Goal: Task Accomplishment & Management: Manage account settings

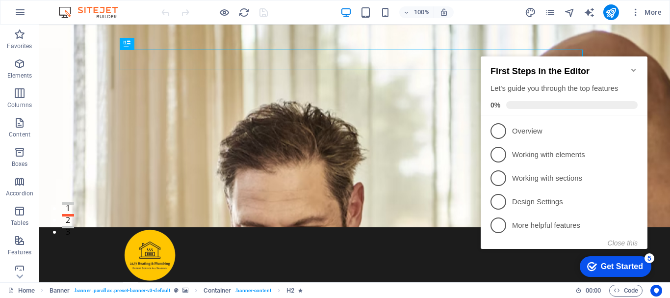
scroll to position [98, 0]
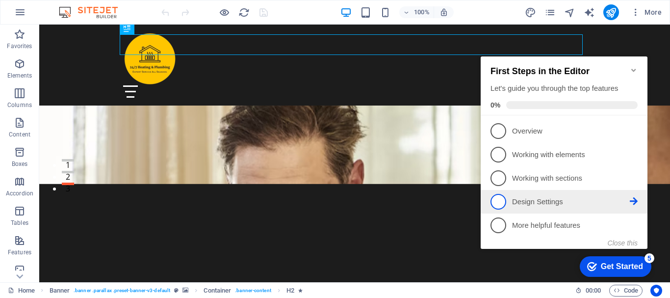
click at [585, 203] on p "Design Settings - incomplete" at bounding box center [571, 202] width 118 height 10
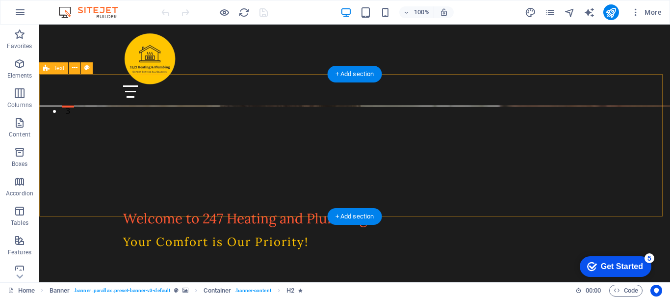
scroll to position [196, 0]
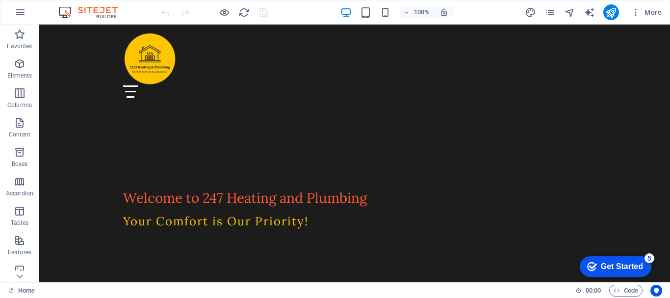
click at [629, 264] on div "Get Started" at bounding box center [622, 266] width 42 height 9
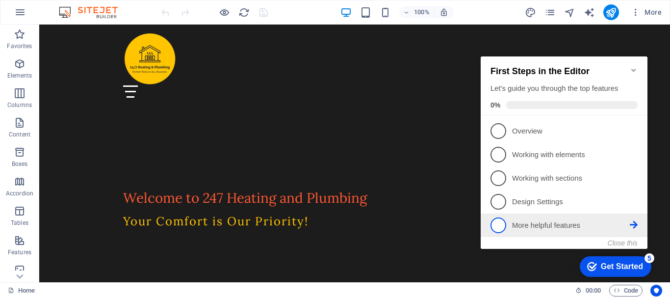
click at [524, 223] on p "More helpful features - incomplete" at bounding box center [571, 225] width 118 height 10
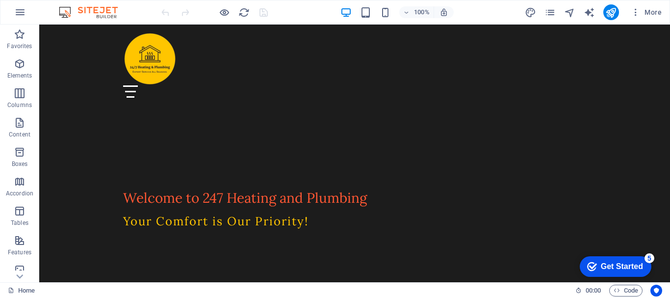
click at [601, 266] on div "Get Started" at bounding box center [622, 266] width 42 height 9
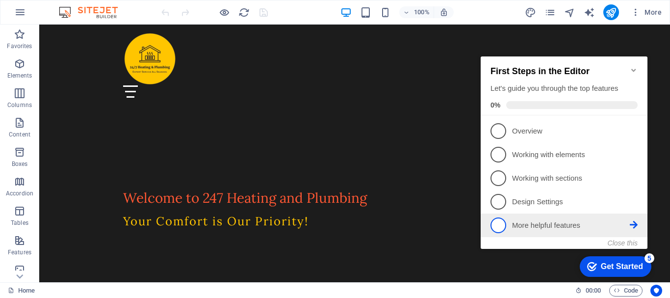
click at [496, 223] on span "5" at bounding box center [498, 225] width 16 height 16
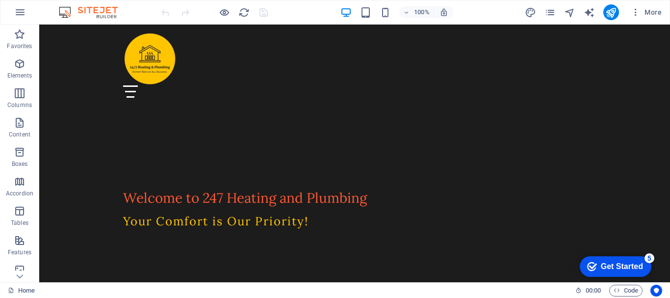
click at [643, 271] on div "Get Started" at bounding box center [622, 266] width 42 height 9
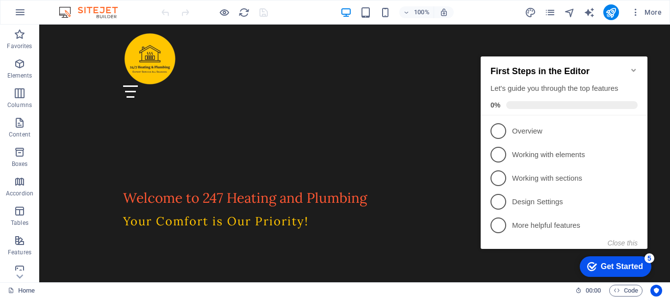
click at [562, 83] on div "Let's guide you through the top features" at bounding box center [563, 88] width 147 height 10
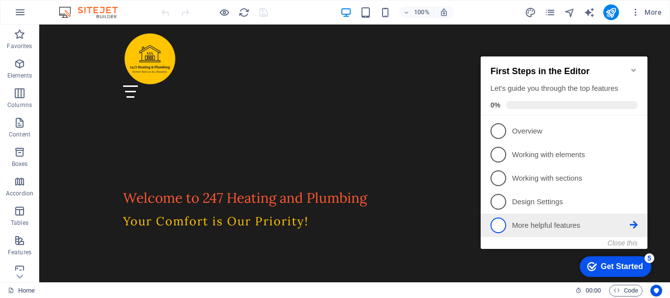
click at [565, 227] on p "More helpful features - incomplete" at bounding box center [571, 225] width 118 height 10
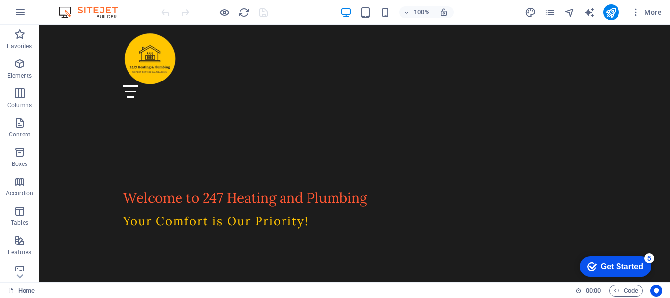
click at [643, 271] on div "Get Started" at bounding box center [622, 266] width 42 height 9
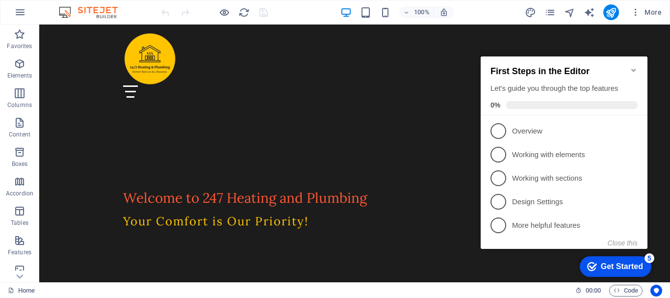
click at [547, 153] on p "Working with elements - incomplete" at bounding box center [571, 155] width 118 height 10
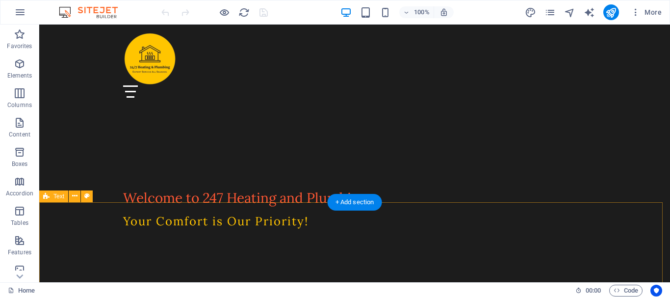
scroll to position [0, 0]
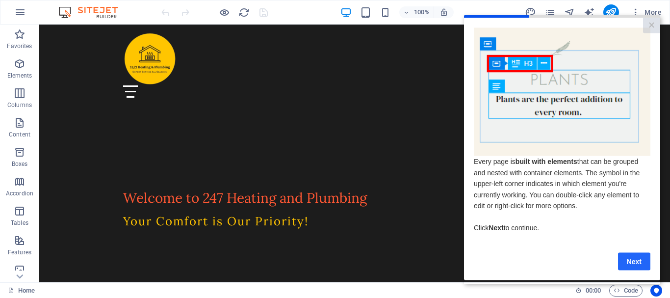
click at [634, 262] on link "Next" at bounding box center [634, 261] width 32 height 18
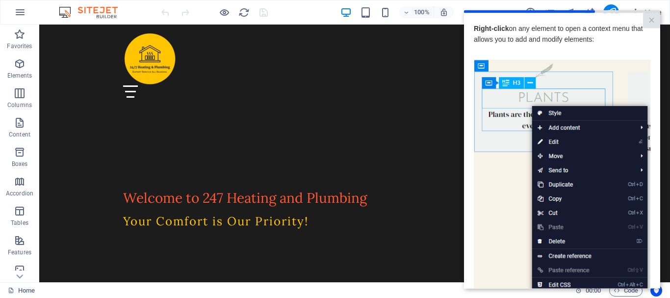
click at [567, 128] on img at bounding box center [562, 198] width 177 height 278
click at [620, 272] on img at bounding box center [562, 198] width 177 height 278
click at [649, 20] on link "×" at bounding box center [651, 20] width 17 height 15
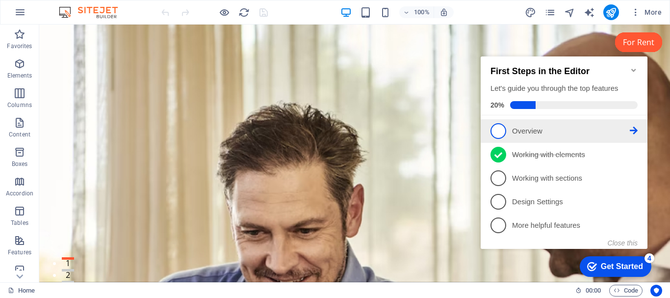
click at [500, 132] on span "1" at bounding box center [498, 131] width 16 height 16
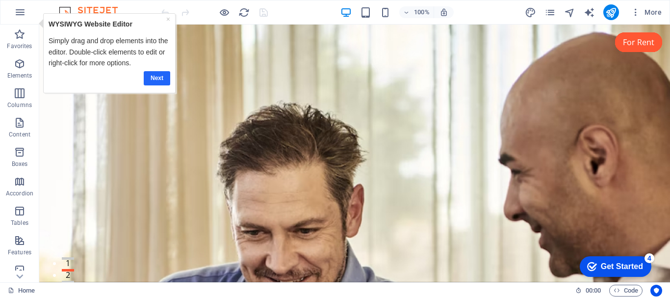
click at [151, 79] on link "Next" at bounding box center [156, 78] width 26 height 14
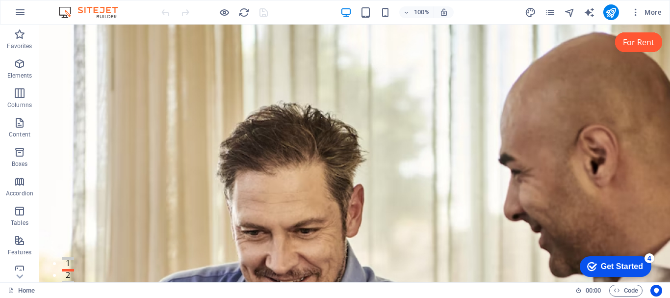
click at [68, 9] on img at bounding box center [93, 12] width 74 height 12
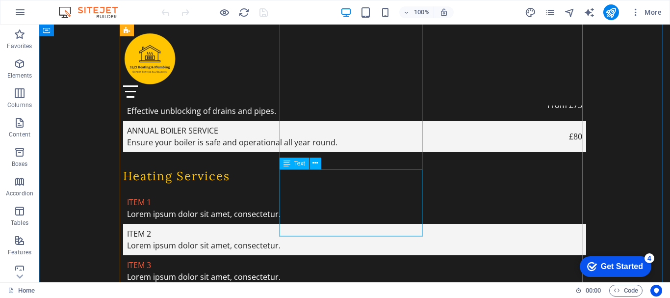
scroll to position [2010, 0]
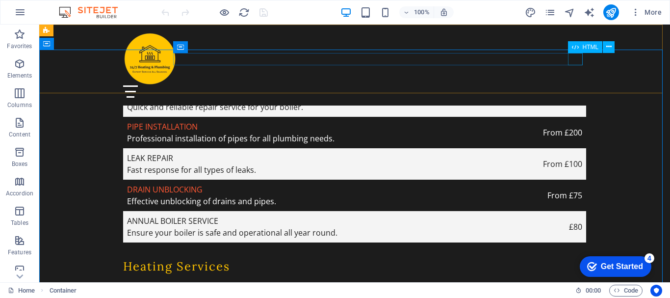
click at [575, 85] on div at bounding box center [354, 91] width 463 height 12
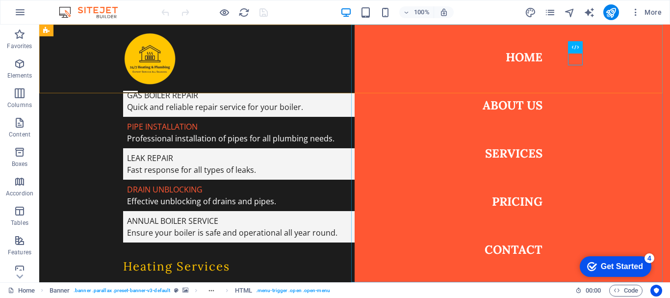
click at [510, 149] on nav "Home About Us Services Pricing Contact" at bounding box center [512, 153] width 315 height 257
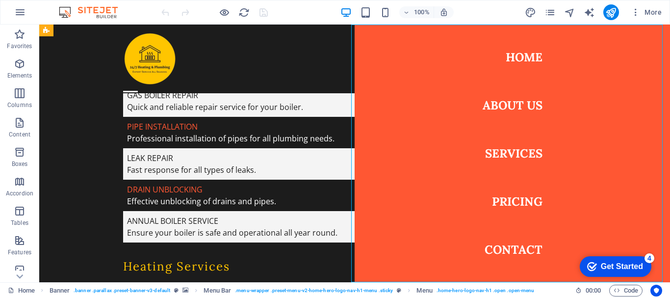
click at [506, 152] on nav "Home About Us Services Pricing Contact" at bounding box center [512, 153] width 315 height 257
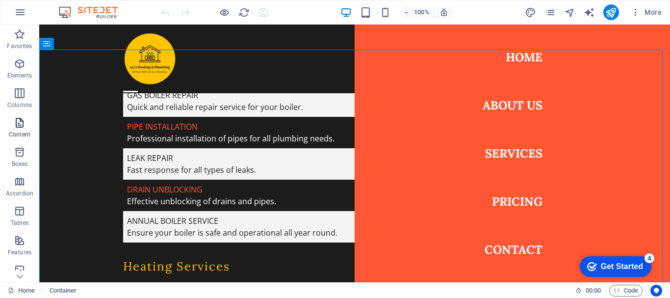
click at [18, 129] on span "Content" at bounding box center [19, 129] width 39 height 24
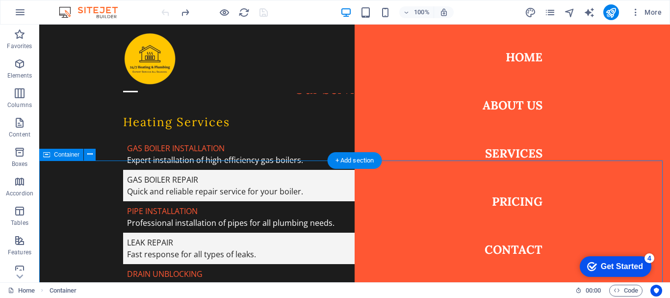
scroll to position [1765, 0]
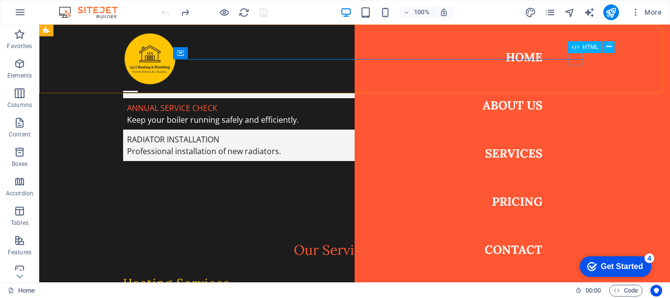
click at [138, 85] on div at bounding box center [130, 91] width 15 height 12
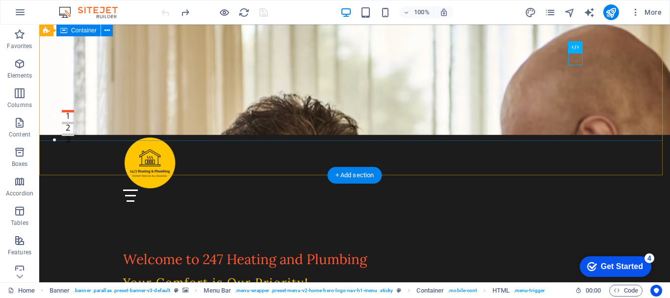
scroll to position [0, 0]
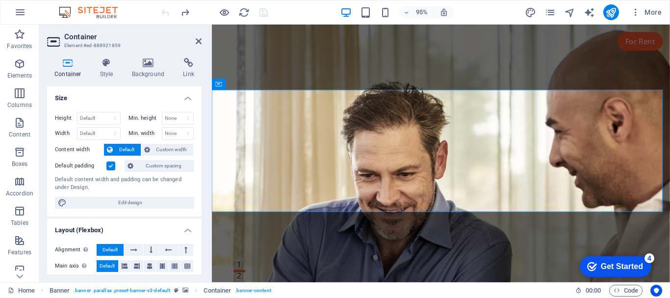
click at [260, 233] on figure at bounding box center [453, 160] width 482 height 271
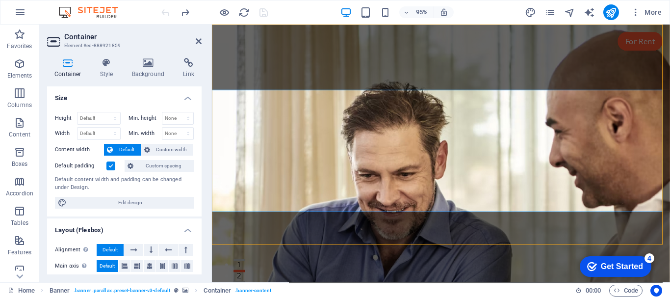
click at [260, 233] on figure at bounding box center [453, 160] width 482 height 271
select select "vh"
select select "header"
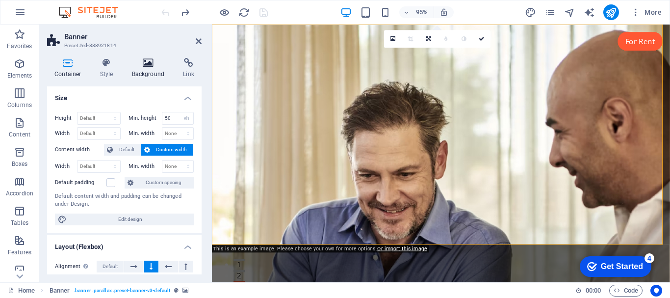
click at [152, 64] on icon at bounding box center [149, 63] width 48 height 10
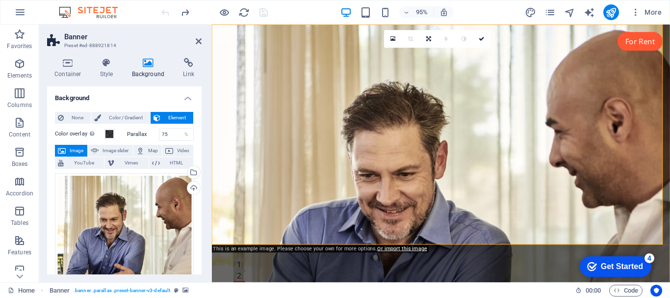
click at [75, 149] on span "Image" at bounding box center [77, 151] width 16 height 12
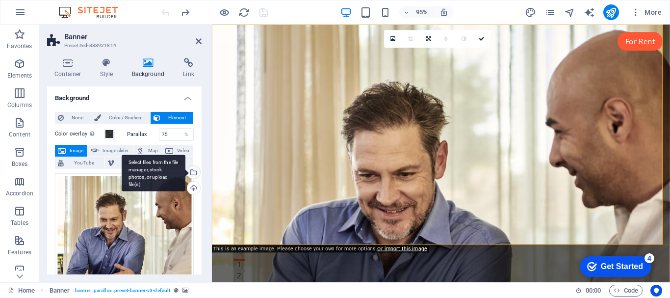
click at [193, 171] on div "Select files from the file manager, stock photos, or upload file(s)" at bounding box center [192, 173] width 15 height 15
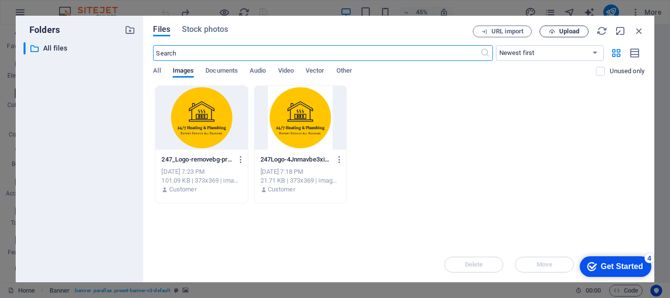
click at [557, 34] on span "Upload" at bounding box center [564, 31] width 40 height 6
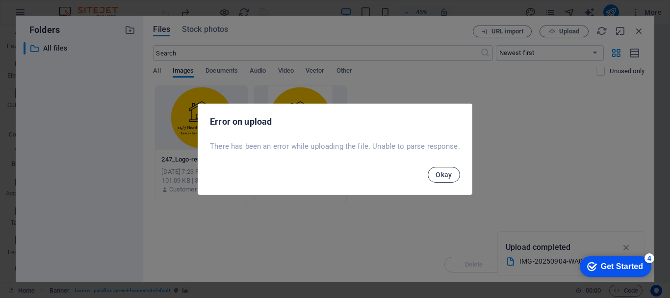
click at [446, 174] on span "Okay" at bounding box center [443, 175] width 17 height 8
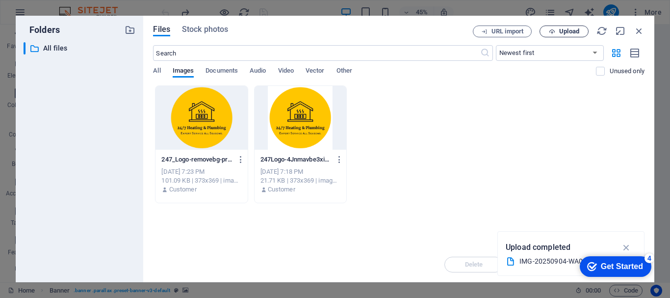
click at [560, 35] on button "Upload" at bounding box center [563, 31] width 49 height 12
click at [156, 72] on span "All" at bounding box center [156, 72] width 7 height 14
click at [189, 71] on span "Images" at bounding box center [184, 72] width 22 height 14
click at [472, 151] on div "247_Logo-removebg-preview-tXqJSC3U2KlP7QNNArC0YA.png 247_Logo-removebg-preview-…" at bounding box center [398, 144] width 491 height 118
click at [629, 246] on icon "button" at bounding box center [626, 247] width 11 height 11
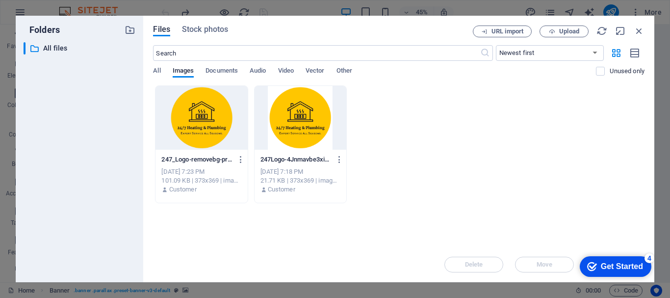
click at [496, 197] on div "247_Logo-removebg-preview-tXqJSC3U2KlP7QNNArC0YA.png 247_Logo-removebg-preview-…" at bounding box center [398, 144] width 491 height 118
click at [640, 28] on icon "button" at bounding box center [639, 30] width 11 height 11
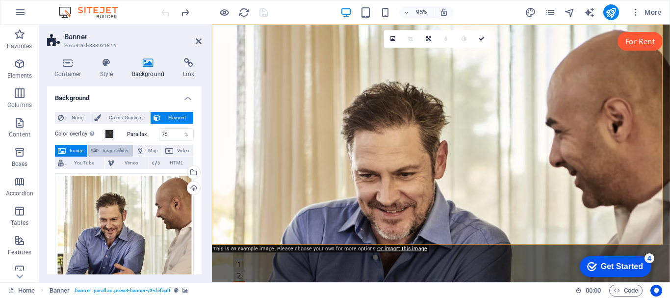
click at [111, 151] on span "Image slider" at bounding box center [116, 151] width 28 height 12
select select "ms"
select select "s"
select select "progressive"
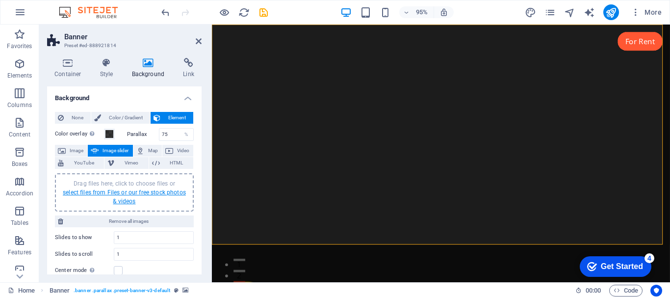
click at [131, 193] on link "select files from Files or our free stock photos & videos" at bounding box center [124, 197] width 123 height 16
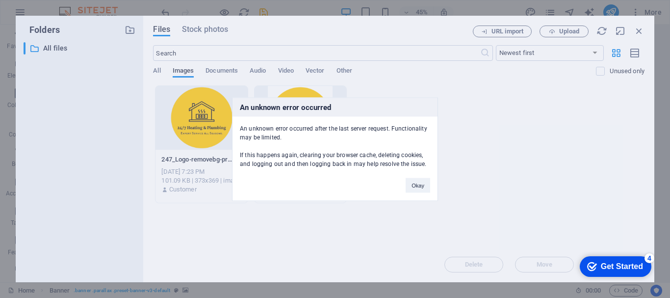
click at [559, 33] on div "An unknown error occurred An unknown error occurred after the last server reque…" at bounding box center [335, 149] width 670 height 298
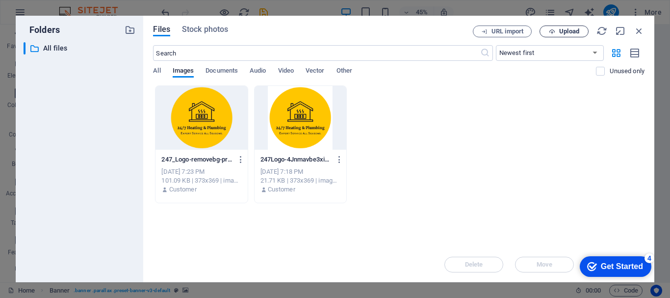
click at [559, 32] on span "Upload" at bounding box center [569, 31] width 20 height 6
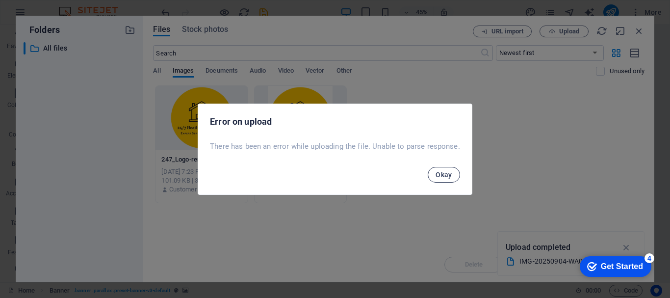
click at [446, 175] on span "Okay" at bounding box center [443, 175] width 17 height 8
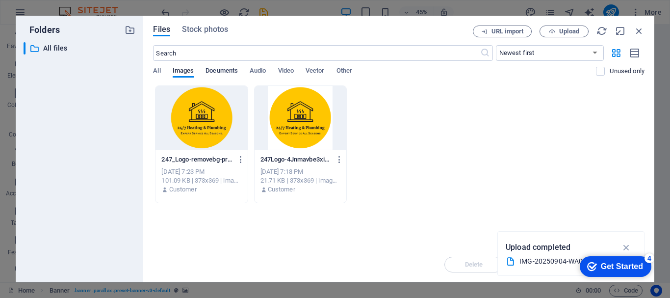
click at [226, 75] on span "Documents" at bounding box center [221, 72] width 32 height 14
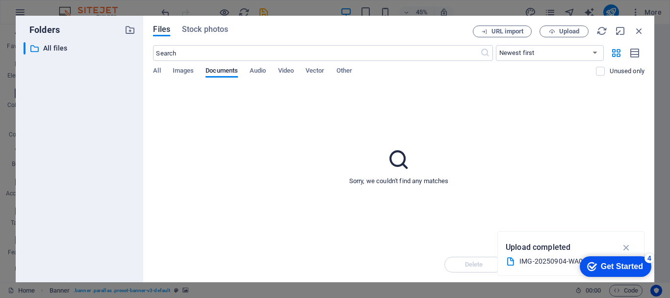
click at [152, 71] on div "Files Stock photos URL import Upload ​ Newest first Oldest first Name (A-Z) Nam…" at bounding box center [398, 149] width 511 height 266
click at [266, 70] on span "Audio" at bounding box center [258, 72] width 16 height 14
click at [188, 73] on span "Images" at bounding box center [184, 72] width 22 height 14
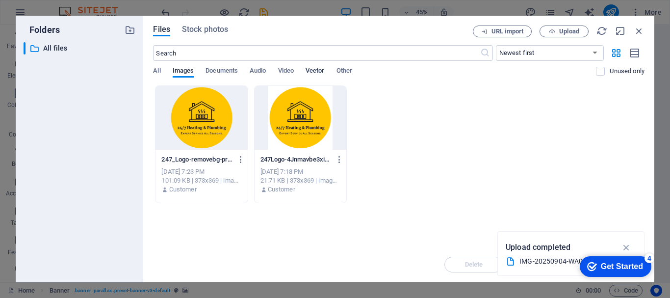
click at [309, 71] on span "Vector" at bounding box center [314, 72] width 19 height 14
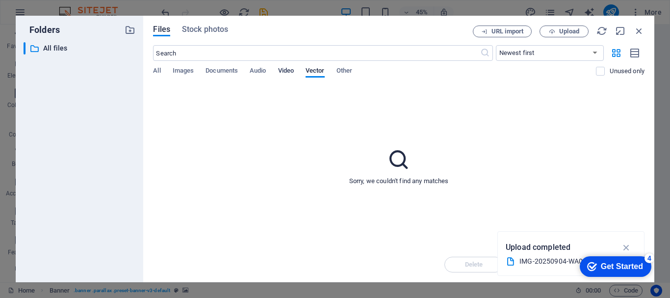
click at [288, 70] on span "Video" at bounding box center [286, 72] width 16 height 14
click at [349, 69] on span "Other" at bounding box center [344, 72] width 16 height 14
click at [212, 26] on span "Stock photos" at bounding box center [205, 30] width 46 height 12
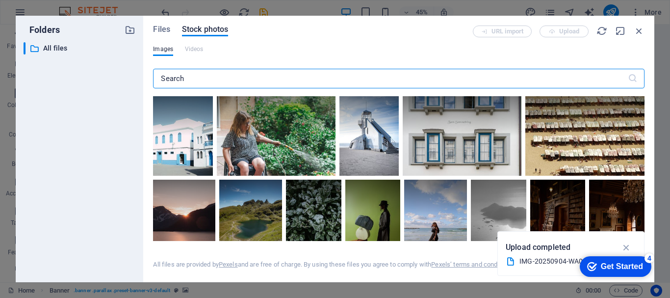
click at [299, 81] on input "text" at bounding box center [390, 79] width 474 height 20
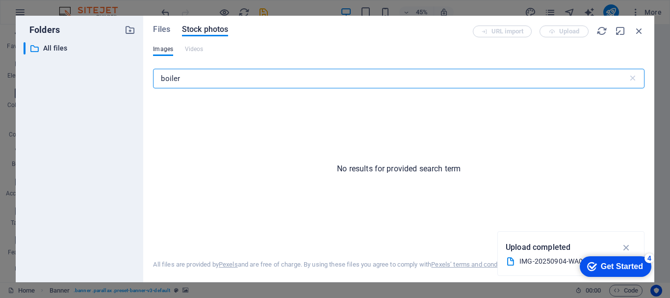
drag, startPoint x: 203, startPoint y: 82, endPoint x: 142, endPoint y: 79, distance: 61.9
click at [142, 79] on div "Folders ​ All files All files Files Stock photos URL import Upload Images Video…" at bounding box center [335, 149] width 638 height 266
drag, startPoint x: 208, startPoint y: 78, endPoint x: 135, endPoint y: 79, distance: 73.1
click at [135, 79] on div "Folders ​ All files All files Files Stock photos URL import Upload Images Video…" at bounding box center [335, 149] width 638 height 266
type input "heating"
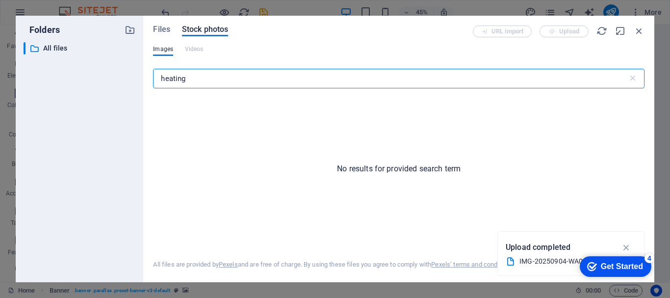
drag, startPoint x: 197, startPoint y: 78, endPoint x: 102, endPoint y: 77, distance: 94.6
click at [102, 77] on div "Folders ​ All files All files Files Stock photos URL import Upload Images Video…" at bounding box center [335, 149] width 638 height 266
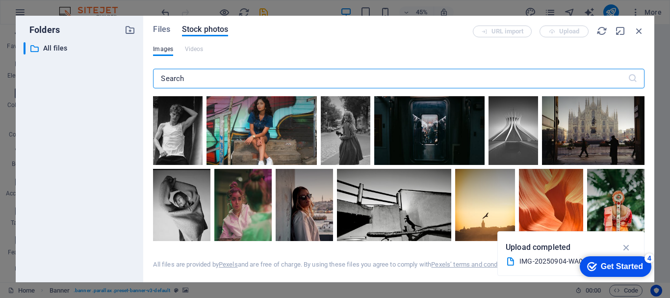
scroll to position [637, 0]
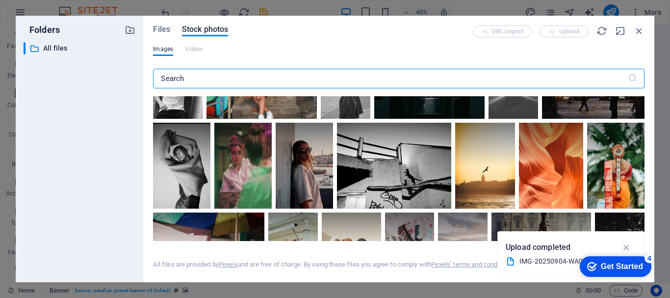
click at [626, 249] on icon "button" at bounding box center [626, 247] width 11 height 11
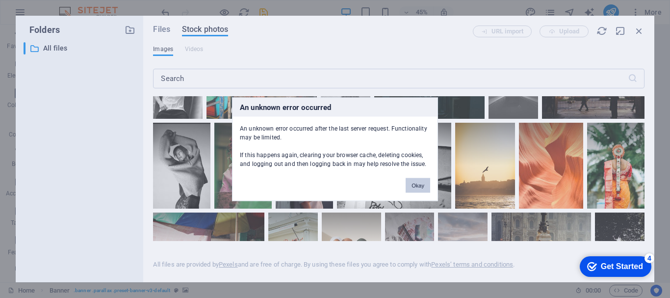
click at [415, 186] on button "Okay" at bounding box center [418, 185] width 25 height 15
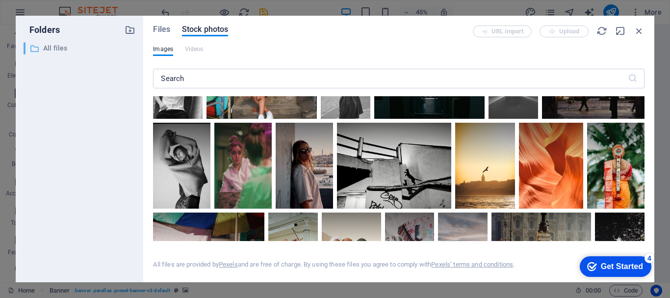
click at [34, 50] on icon at bounding box center [34, 49] width 10 height 10
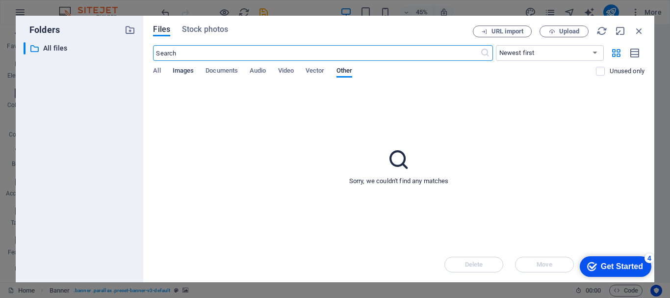
click at [183, 70] on span "Images" at bounding box center [184, 72] width 22 height 14
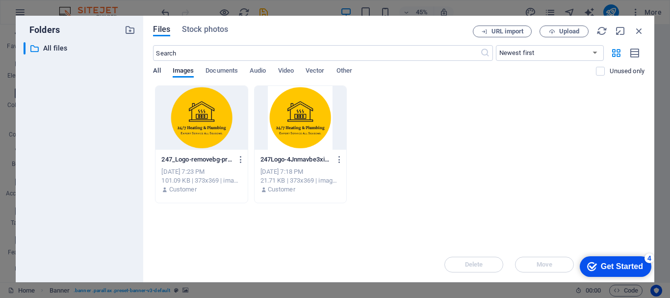
click at [154, 71] on span "All" at bounding box center [156, 72] width 7 height 14
click at [510, 103] on div "247_Logo-removebg-preview-tXqJSC3U2KlP7QNNArC0YA.png 247_Logo-removebg-preview-…" at bounding box center [398, 144] width 491 height 118
click at [597, 30] on icon "button" at bounding box center [601, 30] width 11 height 11
click at [597, 31] on icon "button" at bounding box center [601, 30] width 11 height 11
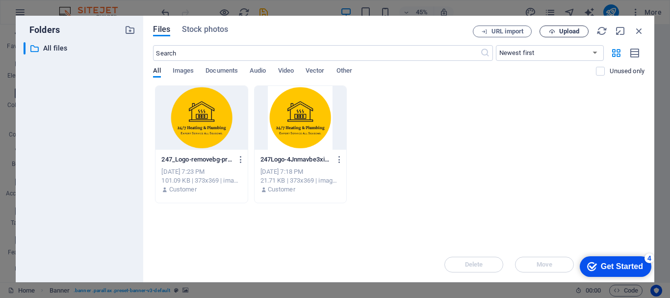
click at [558, 34] on span "Upload" at bounding box center [564, 31] width 40 height 6
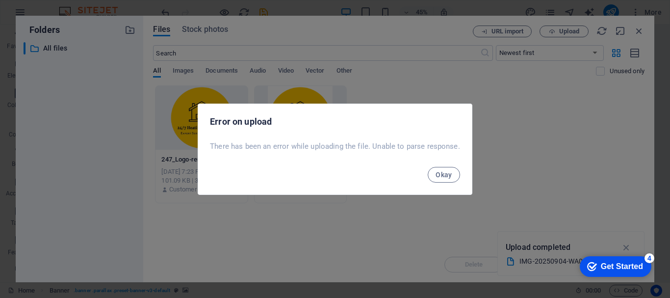
click at [449, 174] on span "Okay" at bounding box center [443, 175] width 17 height 8
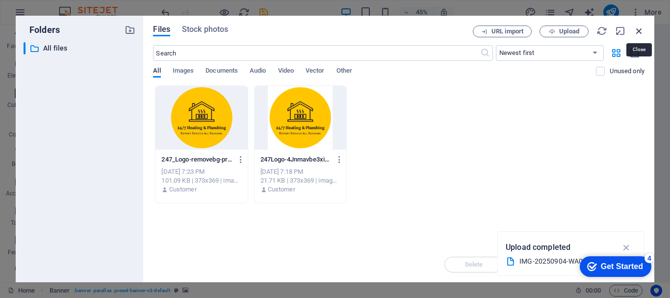
click at [639, 29] on icon "button" at bounding box center [639, 30] width 11 height 11
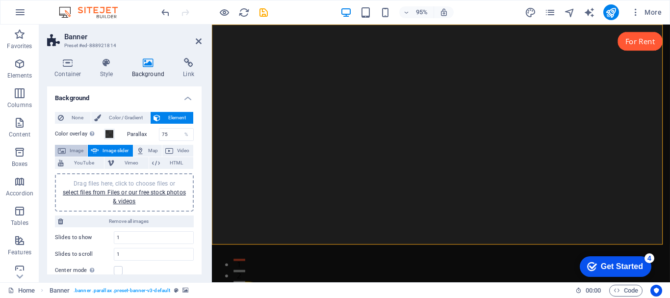
click at [73, 148] on span "Image" at bounding box center [77, 151] width 16 height 12
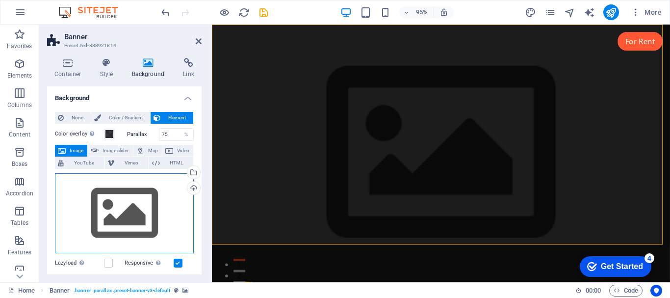
click at [140, 209] on div "Drag files here, click to choose files or select files from Files or our free s…" at bounding box center [124, 213] width 139 height 80
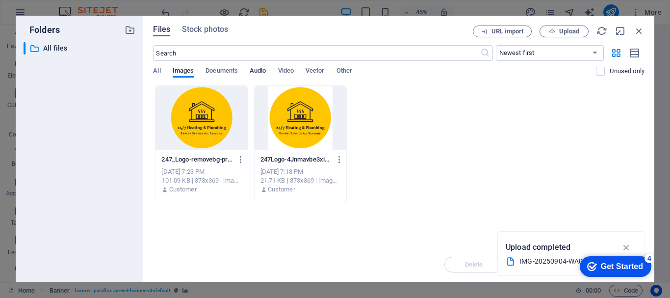
click at [260, 71] on span "Audio" at bounding box center [258, 72] width 16 height 14
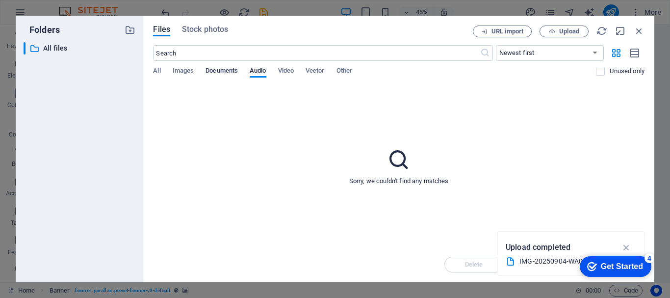
click at [218, 72] on span "Documents" at bounding box center [221, 72] width 32 height 14
click at [189, 68] on span "Images" at bounding box center [184, 72] width 22 height 14
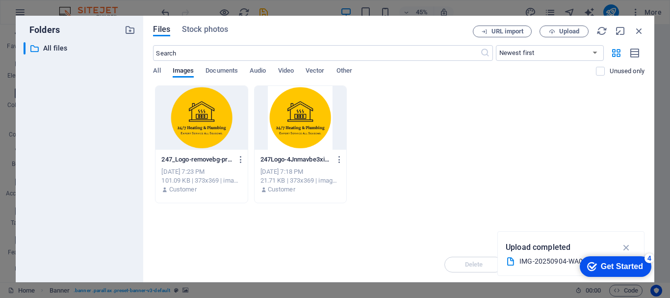
click at [310, 128] on div at bounding box center [300, 118] width 92 height 64
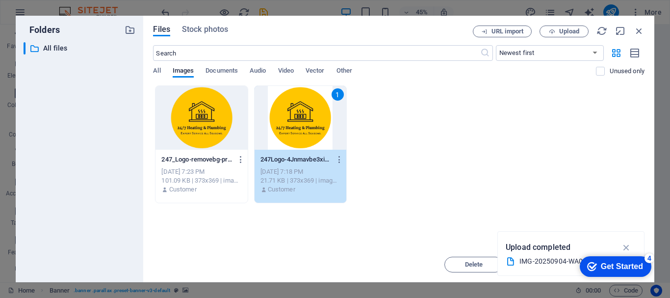
click at [202, 129] on div at bounding box center [201, 118] width 92 height 64
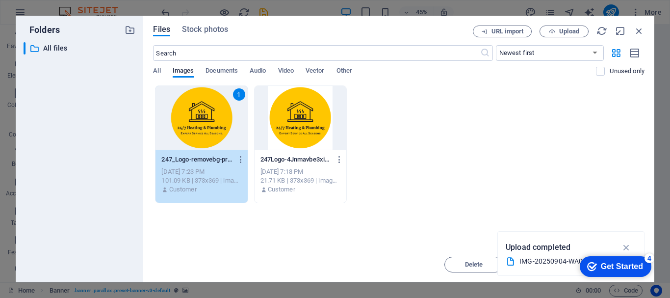
click at [202, 129] on div "1" at bounding box center [201, 118] width 92 height 64
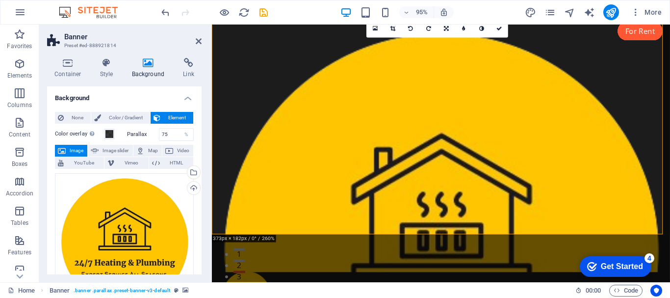
scroll to position [0, 0]
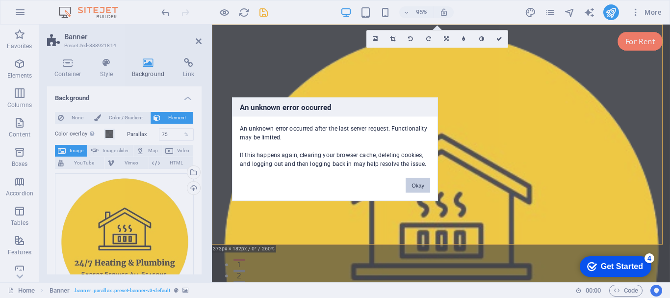
click at [418, 184] on button "Okay" at bounding box center [418, 185] width 25 height 15
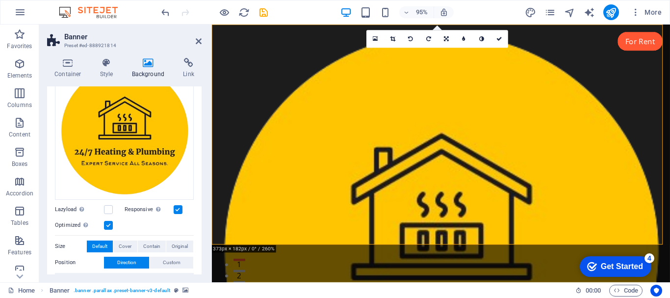
scroll to position [98, 0]
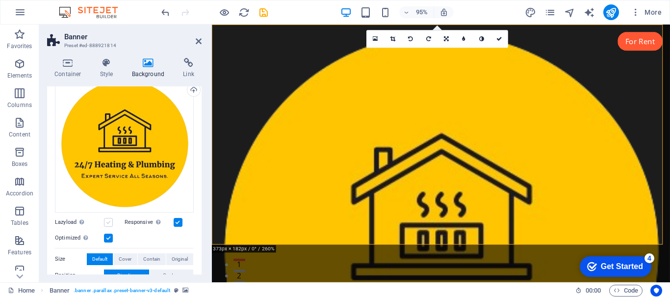
click at [106, 219] on label at bounding box center [108, 222] width 9 height 9
click at [0, 0] on input "Lazyload Loading images after the page loads improves page speed." at bounding box center [0, 0] width 0 height 0
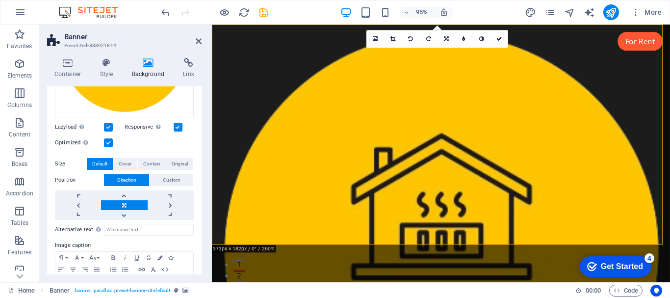
scroll to position [196, 0]
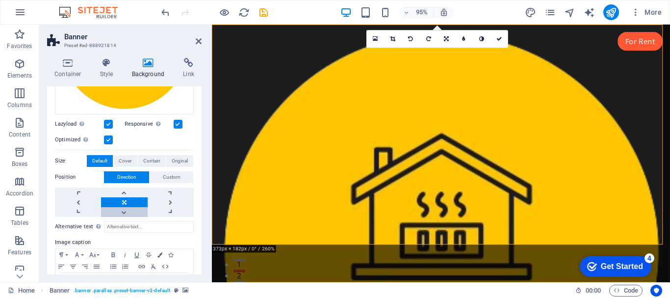
click at [124, 211] on link at bounding box center [124, 212] width 46 height 10
click at [121, 212] on link at bounding box center [124, 212] width 46 height 10
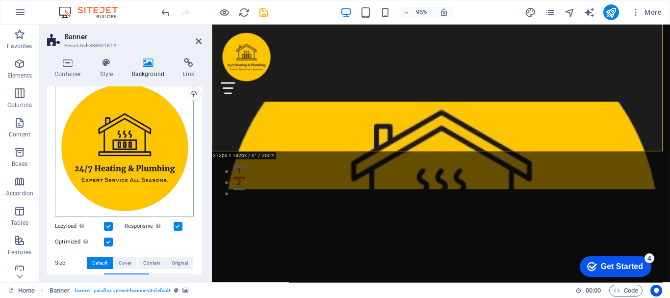
scroll to position [98, 0]
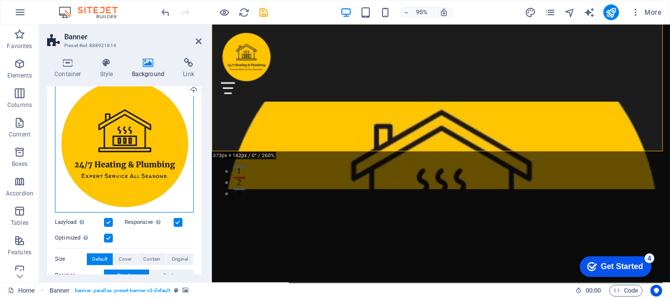
click at [131, 151] on div "Drag files here, click to choose files or select files from Files or our free s…" at bounding box center [124, 143] width 139 height 137
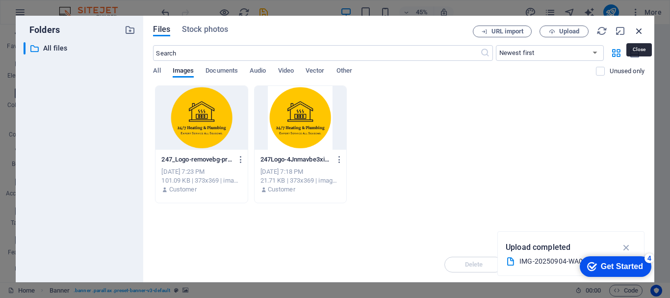
drag, startPoint x: 641, startPoint y: 32, endPoint x: 443, endPoint y: 10, distance: 198.8
click at [641, 32] on icon "button" at bounding box center [639, 30] width 11 height 11
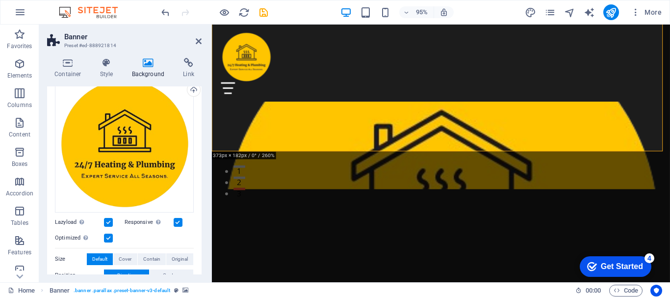
click at [110, 218] on label at bounding box center [108, 222] width 9 height 9
click at [0, 0] on input "Lazyload Loading images after the page loads improves page speed." at bounding box center [0, 0] width 0 height 0
click at [177, 221] on label at bounding box center [178, 222] width 9 height 9
click at [0, 0] on input "Responsive Automatically load retina image and smartphone optimized sizes." at bounding box center [0, 0] width 0 height 0
click at [110, 234] on label at bounding box center [108, 237] width 9 height 9
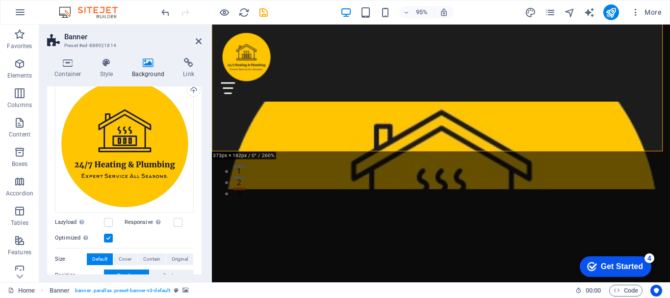
click at [0, 0] on input "Optimized Images are compressed to improve page speed." at bounding box center [0, 0] width 0 height 0
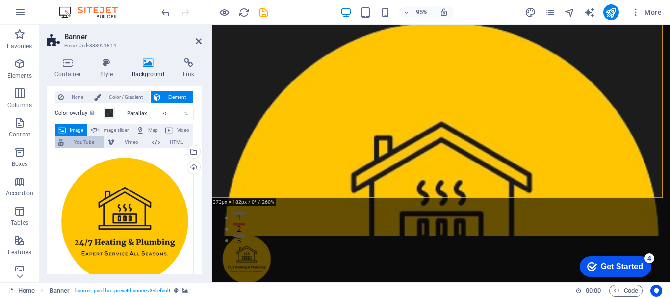
scroll to position [0, 0]
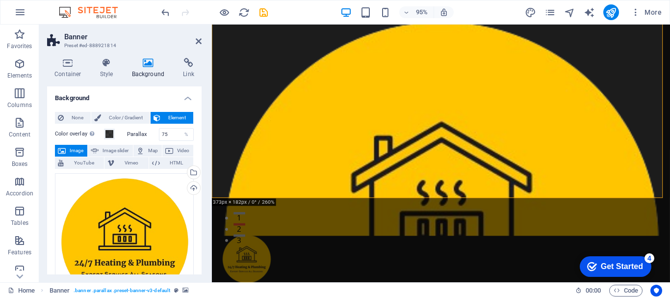
click at [72, 152] on span "Image" at bounding box center [77, 151] width 16 height 12
click at [124, 224] on div "Drag files here, click to choose files or select files from Files or our free s…" at bounding box center [124, 241] width 139 height 137
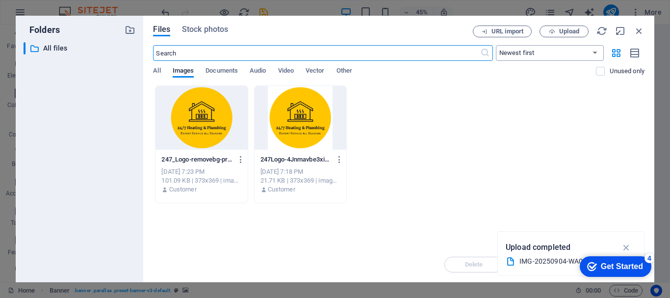
click at [544, 52] on select "Newest first Oldest first Name (A-Z) Name (Z-A) Size (0-9) Size (9-0) Resolutio…" at bounding box center [550, 53] width 108 height 16
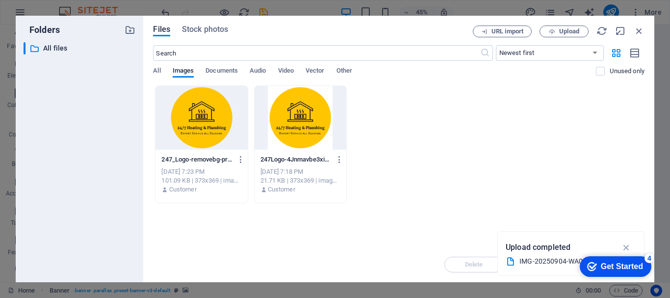
click at [645, 119] on div "Files Stock photos URL import Upload ​ Newest first Oldest first Name (A-Z) Nam…" at bounding box center [398, 149] width 511 height 266
click at [575, 33] on span "Upload" at bounding box center [569, 31] width 20 height 6
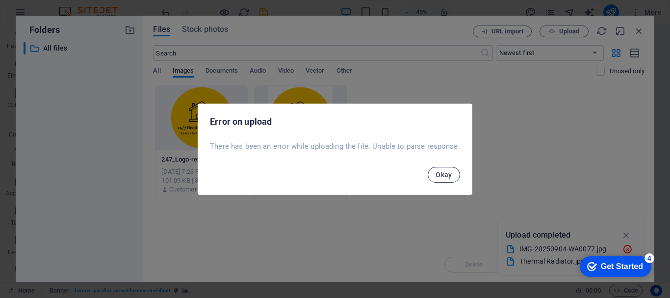
click at [448, 171] on span "Okay" at bounding box center [443, 175] width 17 height 8
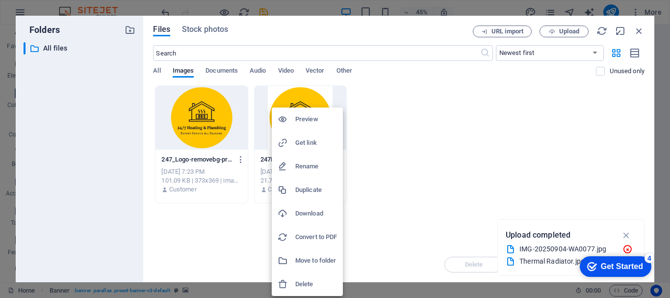
click at [464, 174] on div at bounding box center [335, 149] width 670 height 298
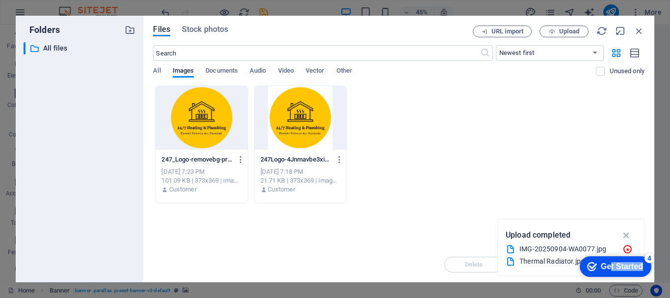
drag, startPoint x: 610, startPoint y: 267, endPoint x: 656, endPoint y: 268, distance: 45.6
click at [655, 268] on html "checkmark Get Started 4 First Steps in the Editor Let's guide you through the t…" at bounding box center [613, 265] width 83 height 29
click at [627, 235] on icon "button" at bounding box center [626, 234] width 11 height 11
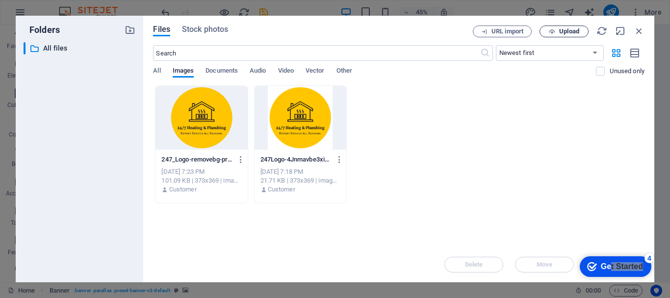
click at [561, 30] on span "Upload" at bounding box center [569, 31] width 20 height 6
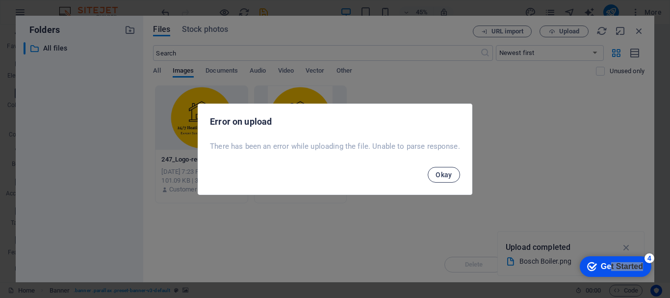
click at [444, 175] on span "Okay" at bounding box center [443, 175] width 17 height 8
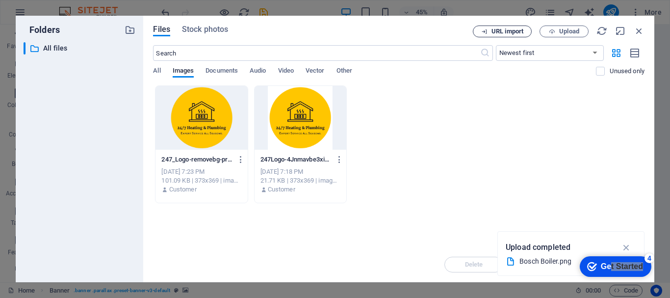
click at [504, 34] on span "URL import" at bounding box center [507, 31] width 32 height 6
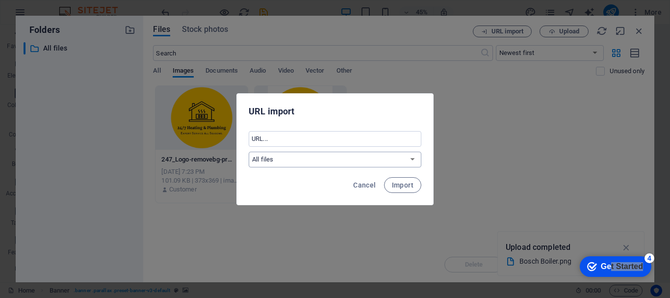
click at [334, 160] on select "All files" at bounding box center [335, 160] width 173 height 16
click at [358, 186] on span "Cancel" at bounding box center [364, 185] width 23 height 8
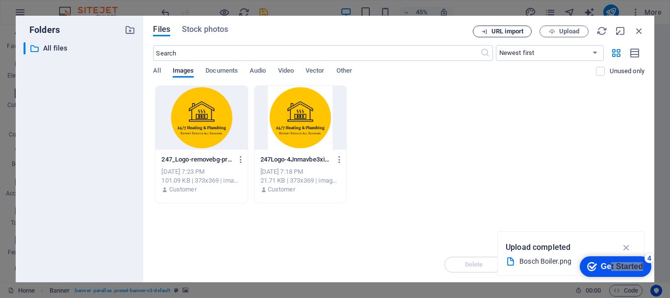
click at [511, 31] on span "URL import" at bounding box center [507, 31] width 32 height 6
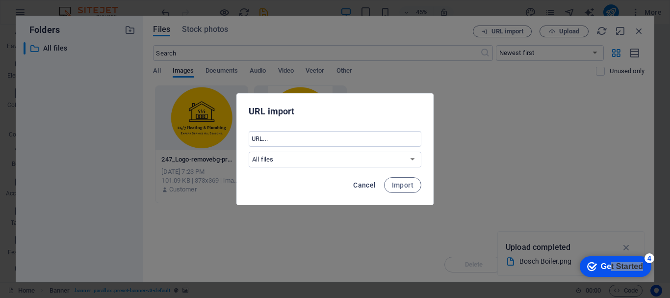
click at [374, 187] on span "Cancel" at bounding box center [364, 185] width 23 height 8
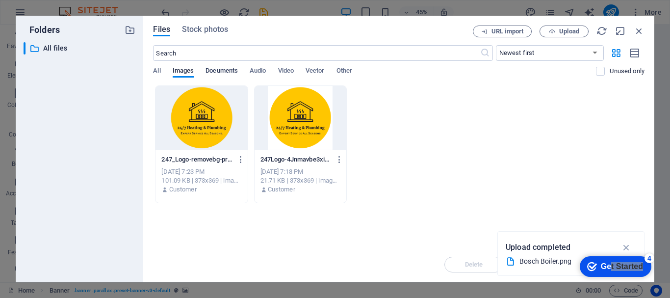
click at [235, 72] on span "Documents" at bounding box center [221, 72] width 32 height 14
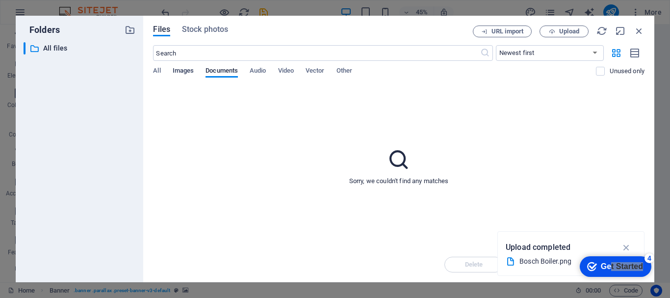
click at [179, 72] on span "Images" at bounding box center [184, 72] width 22 height 14
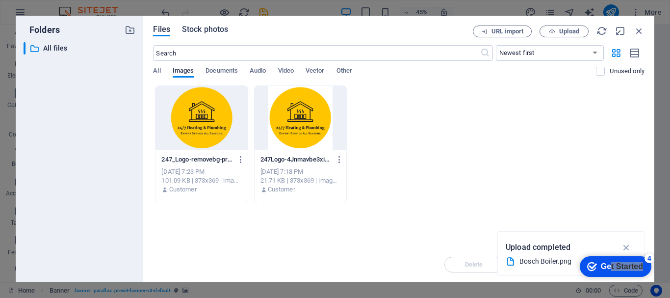
click at [225, 30] on span "Stock photos" at bounding box center [205, 30] width 46 height 12
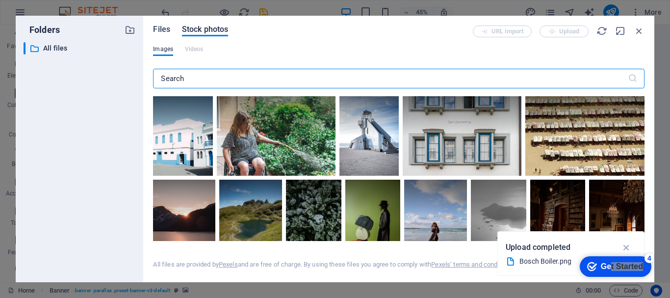
click at [166, 30] on span "Files" at bounding box center [161, 30] width 17 height 12
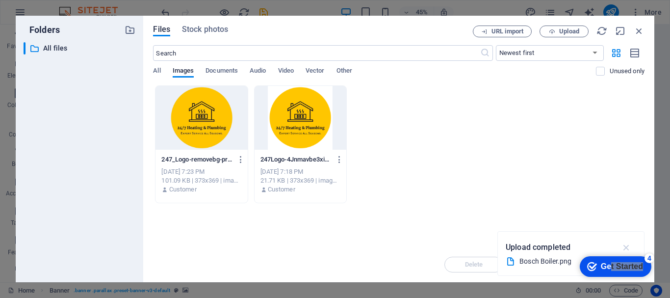
click at [628, 248] on icon "button" at bounding box center [626, 247] width 11 height 11
click at [562, 33] on span "Upload" at bounding box center [569, 31] width 20 height 6
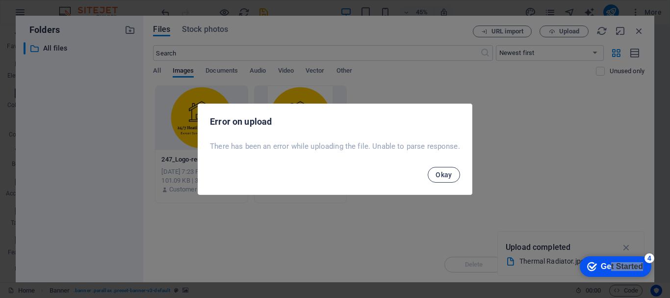
click at [449, 175] on span "Okay" at bounding box center [443, 175] width 17 height 8
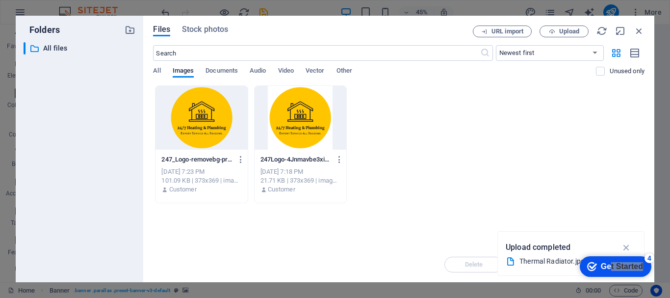
click at [641, 42] on div "Files Stock photos URL import Upload ​ Newest first Oldest first Name (A-Z) Nam…" at bounding box center [398, 148] width 491 height 247
drag, startPoint x: 640, startPoint y: 28, endPoint x: 448, endPoint y: 6, distance: 194.0
click at [641, 29] on icon "button" at bounding box center [639, 30] width 11 height 11
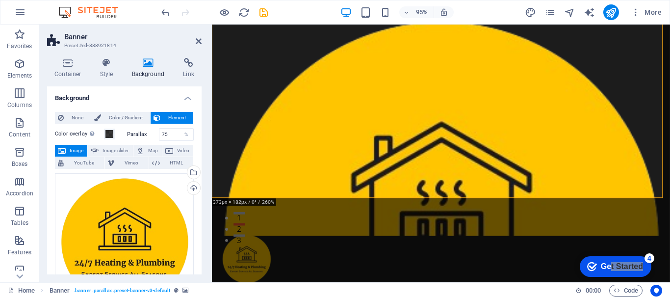
click at [76, 150] on span "Image" at bounding box center [77, 151] width 16 height 12
click at [148, 214] on div "Drag files here, click to choose files or select files from Files or our free s…" at bounding box center [124, 241] width 139 height 137
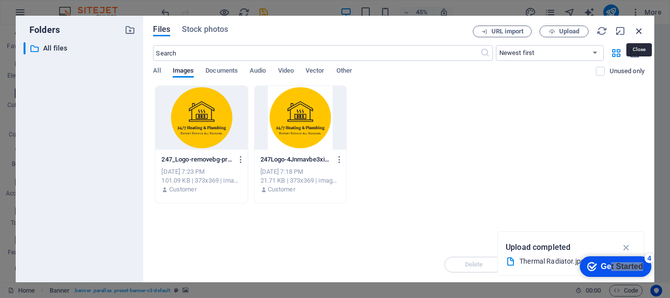
click at [638, 29] on icon "button" at bounding box center [639, 30] width 11 height 11
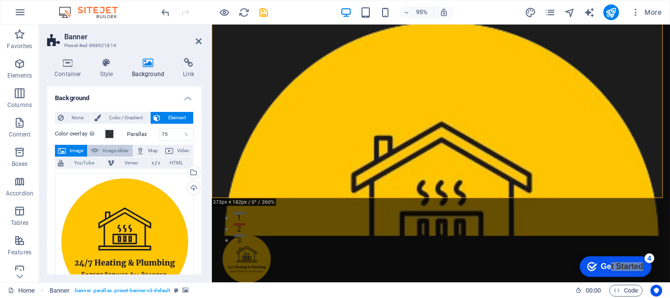
click at [104, 151] on span "Image slider" at bounding box center [116, 151] width 28 height 12
select select "ms"
select select "s"
select select "progressive"
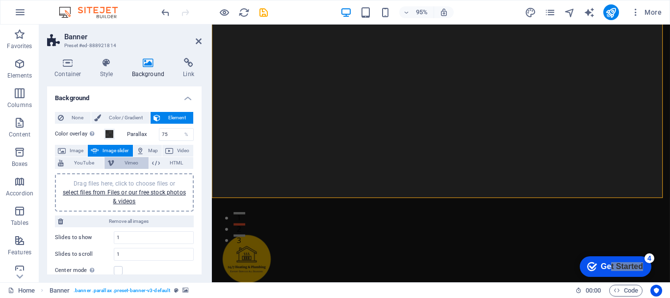
click at [124, 166] on span "Vimeo" at bounding box center [131, 163] width 28 height 12
select select "ar16_9"
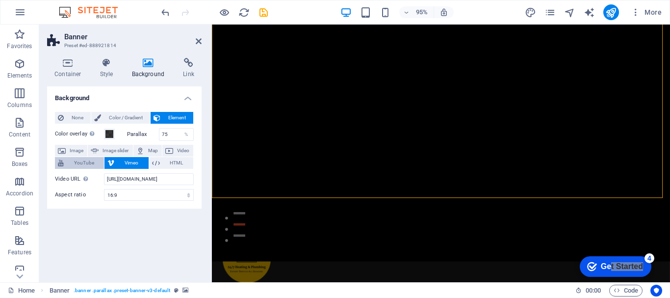
click at [89, 165] on span "YouTube" at bounding box center [84, 163] width 34 height 12
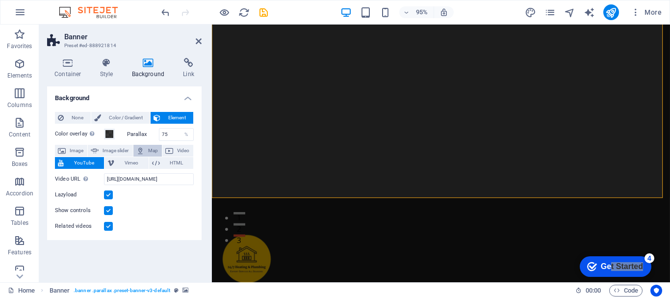
click at [153, 152] on span "Map" at bounding box center [153, 151] width 12 height 12
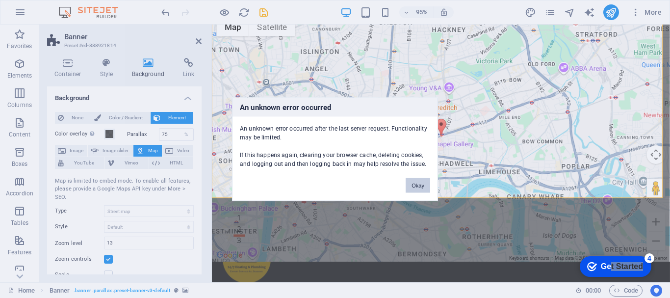
click at [419, 184] on button "Okay" at bounding box center [418, 185] width 25 height 15
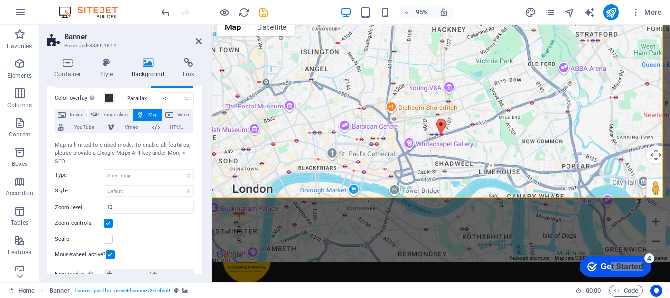
scroll to position [53, 0]
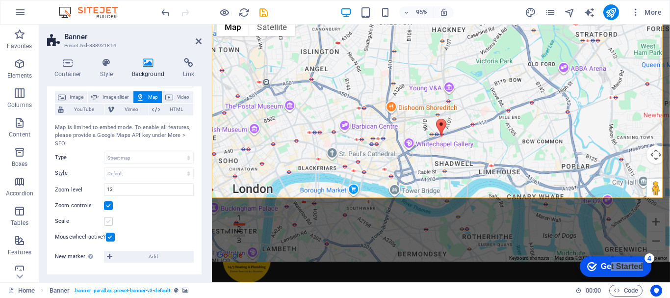
click at [110, 222] on label at bounding box center [108, 221] width 9 height 9
click at [0, 0] on input "Scale" at bounding box center [0, 0] width 0 height 0
click at [110, 222] on label at bounding box center [108, 221] width 9 height 9
click at [0, 0] on input "Scale" at bounding box center [0, 0] width 0 height 0
click at [108, 208] on label at bounding box center [108, 205] width 9 height 9
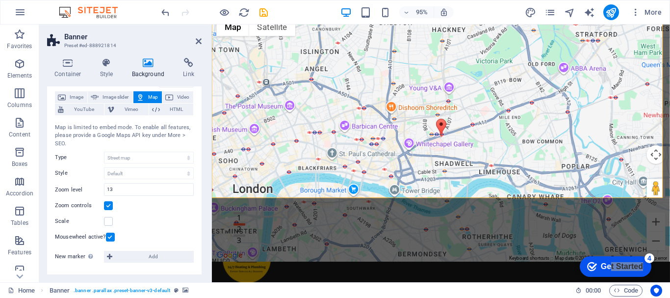
click at [0, 0] on input "Zoom controls" at bounding box center [0, 0] width 0 height 0
click at [108, 208] on label at bounding box center [108, 205] width 9 height 9
click at [0, 0] on input "Zoom controls" at bounding box center [0, 0] width 0 height 0
drag, startPoint x: 301, startPoint y: 178, endPoint x: 376, endPoint y: 155, distance: 77.7
click at [376, 155] on div "← Move left → Move right ↑ Move up ↓ Move down + Zoom in - Zoom out Home Jump l…" at bounding box center [453, 227] width 482 height 505
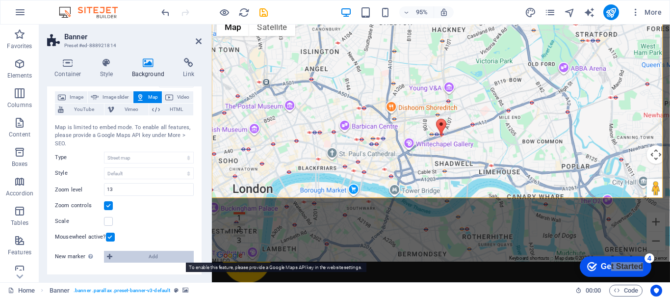
click at [135, 255] on span "Add" at bounding box center [153, 257] width 76 height 12
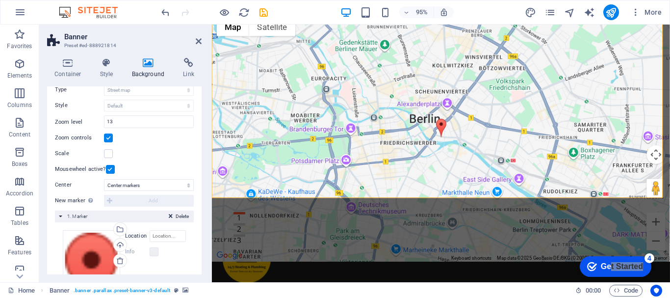
scroll to position [152, 0]
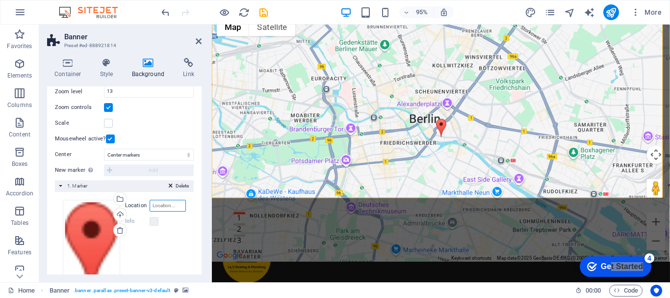
click at [168, 205] on input "Location" at bounding box center [168, 206] width 36 height 12
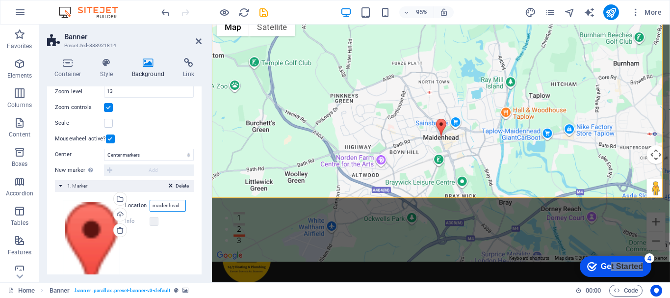
type input "maidenhead"
click at [157, 252] on div "Drag files here, click to choose files or select files from Files or our free s…" at bounding box center [124, 250] width 123 height 100
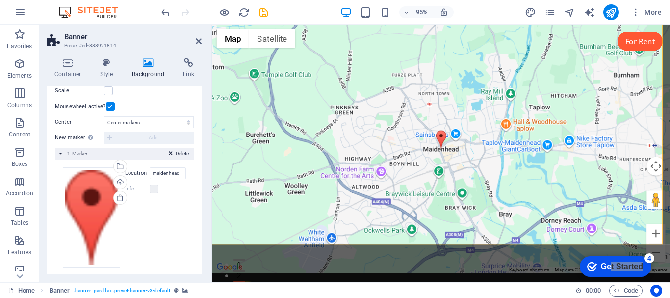
scroll to position [191, 0]
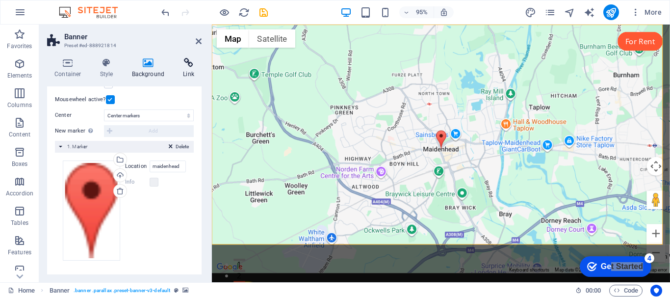
click at [187, 65] on icon at bounding box center [189, 63] width 26 height 10
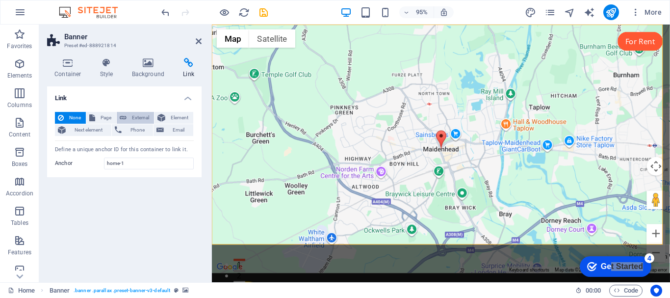
click at [137, 118] on span "External" at bounding box center [140, 118] width 22 height 12
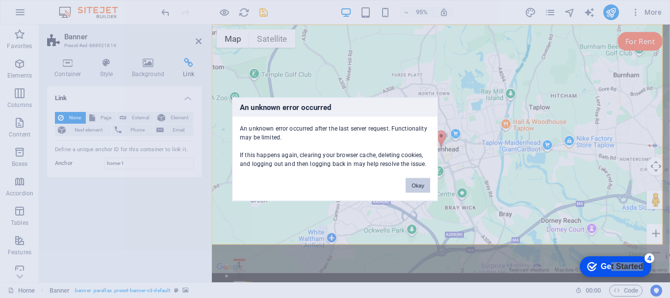
click at [422, 182] on button "Okay" at bounding box center [418, 185] width 25 height 15
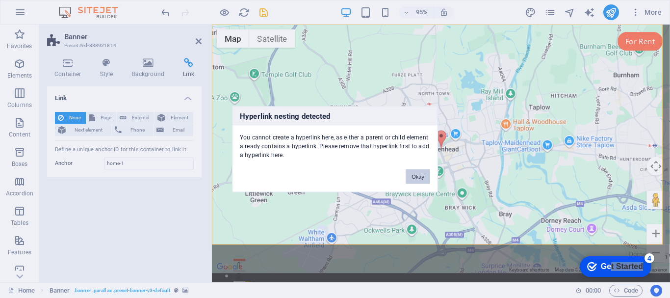
click at [419, 178] on button "Okay" at bounding box center [418, 176] width 25 height 15
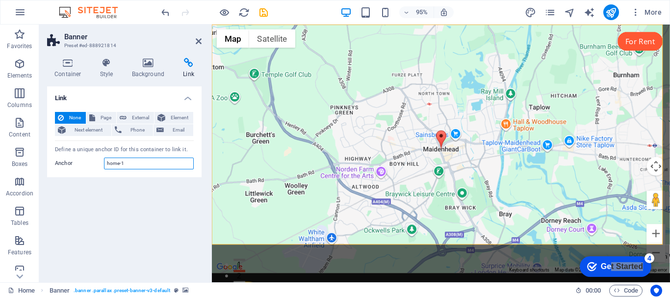
drag, startPoint x: 148, startPoint y: 164, endPoint x: 129, endPoint y: 162, distance: 18.2
click at [124, 164] on input "home-1" at bounding box center [149, 163] width 90 height 12
click at [127, 120] on button "External" at bounding box center [135, 118] width 37 height 12
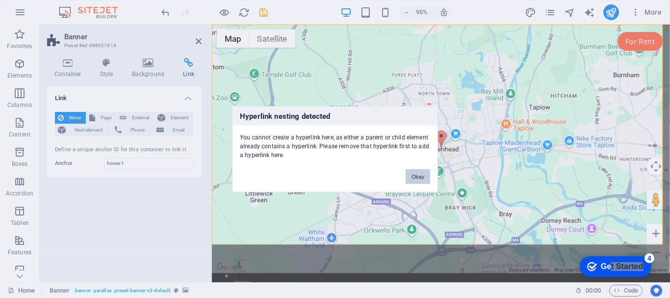
click at [410, 173] on button "Okay" at bounding box center [418, 176] width 25 height 15
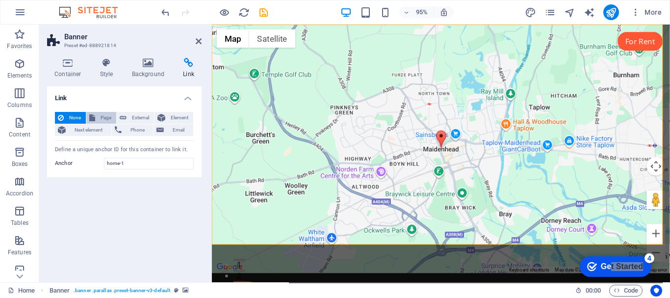
click at [104, 118] on span "Page" at bounding box center [105, 118] width 15 height 12
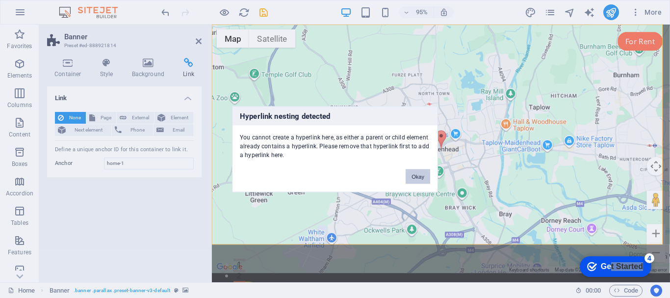
click at [420, 177] on button "Okay" at bounding box center [418, 176] width 25 height 15
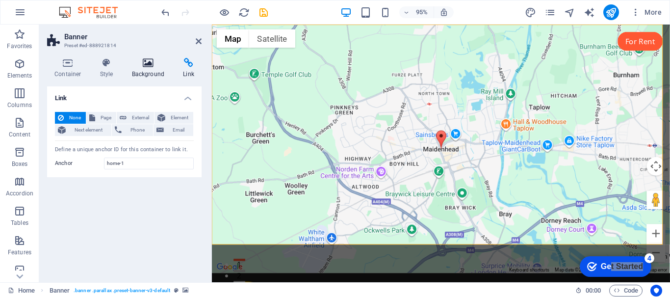
click at [147, 63] on icon at bounding box center [149, 63] width 48 height 10
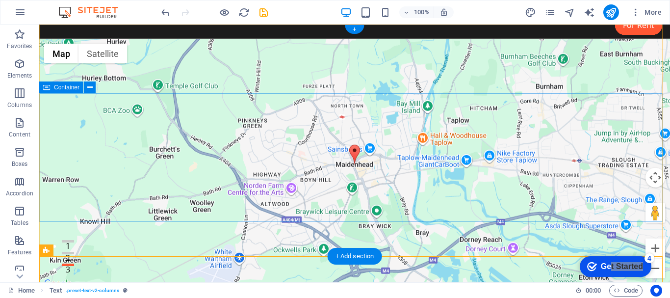
scroll to position [0, 0]
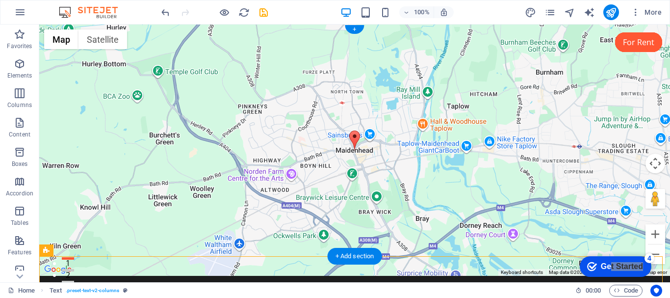
click at [96, 245] on div "← Move left → Move right ↑ Move up ↓ Move down + Zoom in - Zoom out Home Jump l…" at bounding box center [354, 150] width 631 height 251
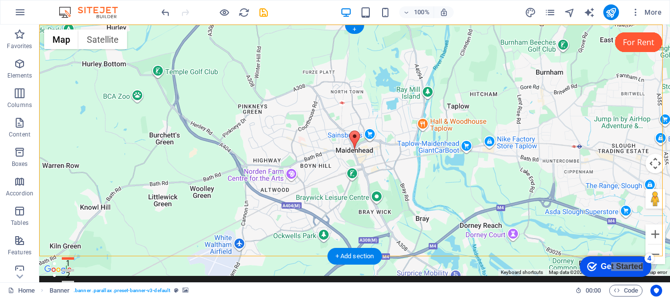
click at [96, 244] on div "← Move left → Move right ↑ Move up ↓ Move down + Zoom in - Zoom out Home Jump l…" at bounding box center [354, 150] width 631 height 251
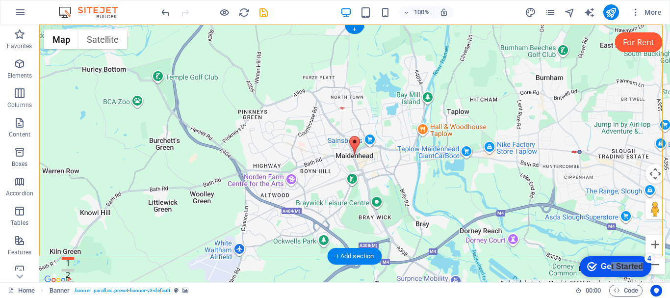
select select "1"
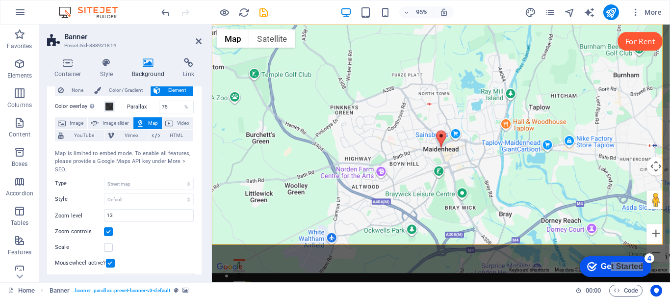
scroll to position [49, 0]
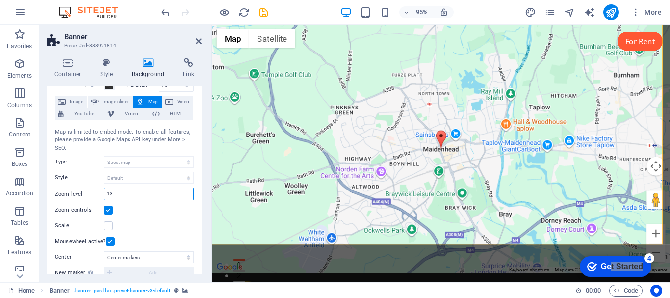
click at [141, 194] on input "13" at bounding box center [148, 194] width 89 height 12
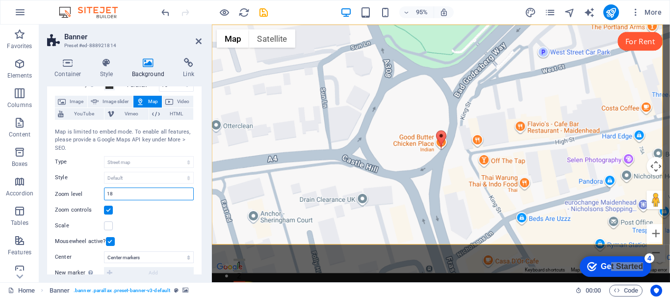
type input "1"
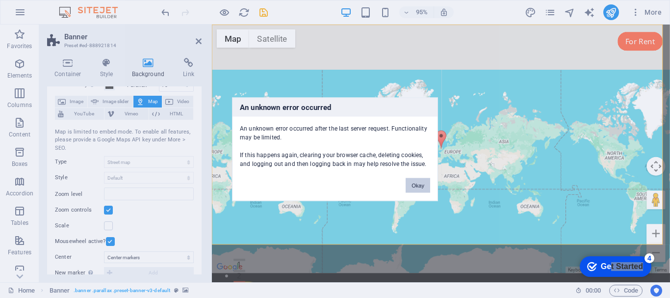
click at [420, 186] on button "Okay" at bounding box center [418, 185] width 25 height 15
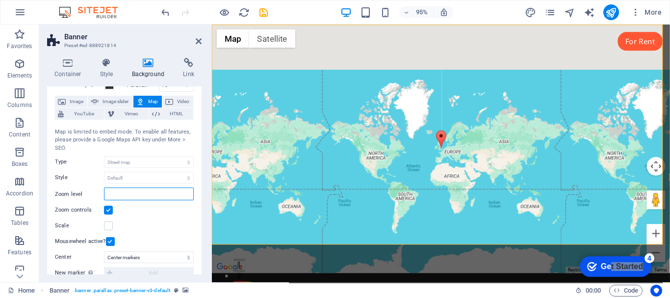
click at [150, 194] on input "number" at bounding box center [148, 194] width 89 height 12
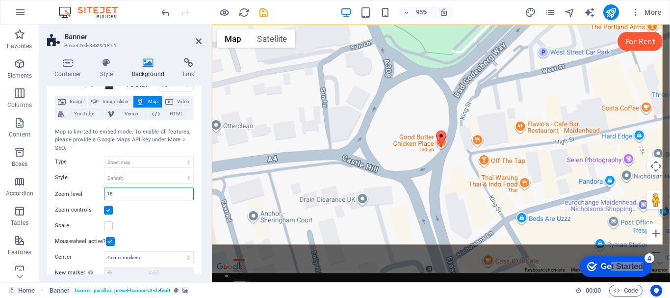
type input "1"
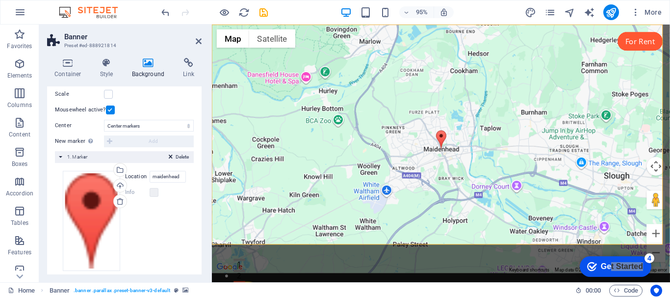
scroll to position [191, 0]
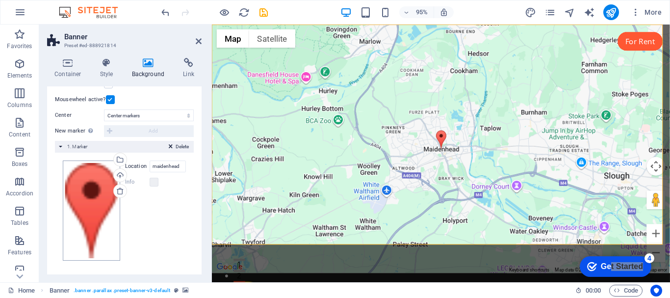
type input "12"
click at [90, 186] on div "Drag files here, click to choose files or select files from Files or our free s…" at bounding box center [91, 210] width 57 height 100
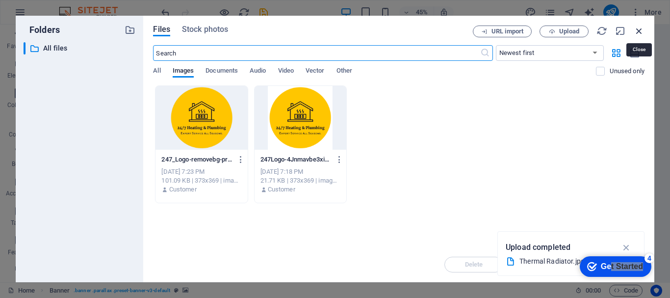
click at [638, 31] on icon "button" at bounding box center [639, 30] width 11 height 11
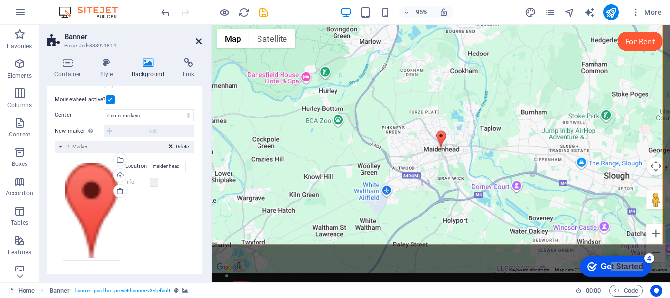
click at [201, 41] on icon at bounding box center [199, 41] width 6 height 8
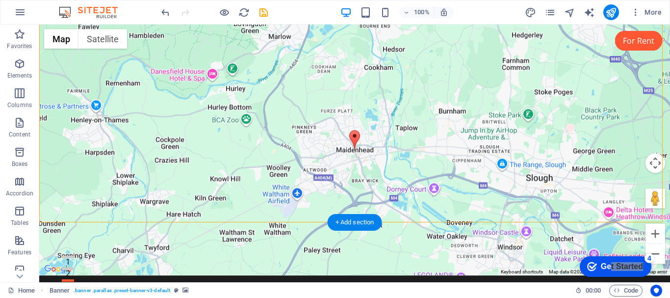
scroll to position [0, 0]
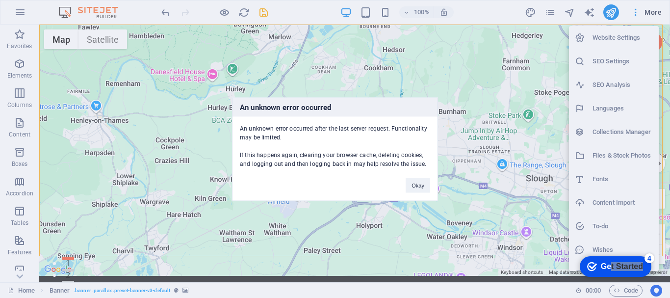
click at [425, 185] on button "Okay" at bounding box center [418, 185] width 25 height 15
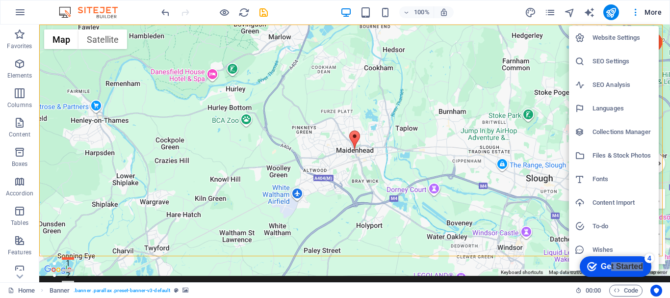
click at [619, 38] on h6 "Website Settings" at bounding box center [622, 38] width 60 height 12
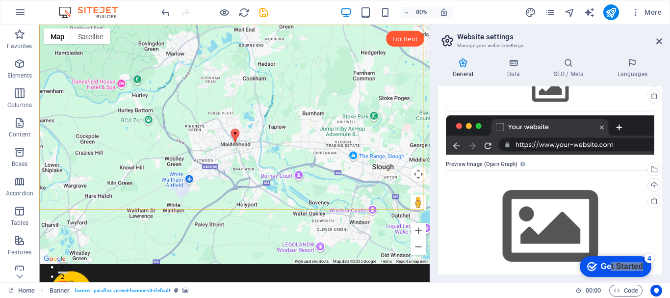
scroll to position [178, 0]
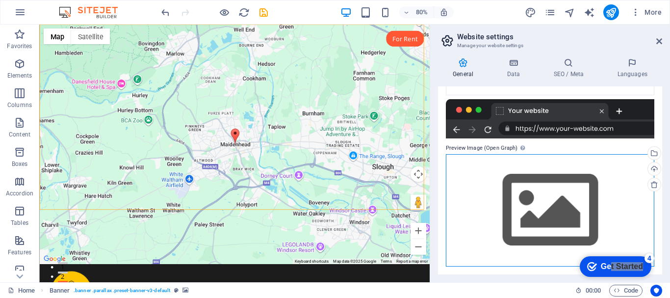
click at [616, 185] on div "Drag files here, click to choose files or select files from Files or our free s…" at bounding box center [550, 210] width 208 height 112
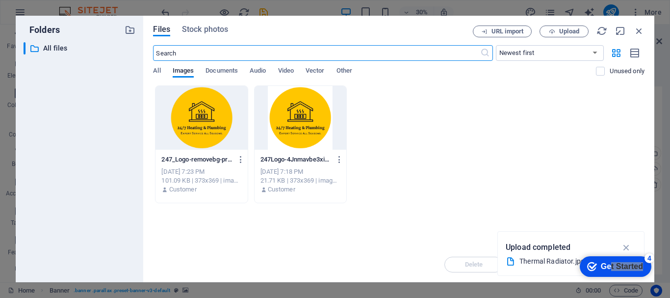
click at [289, 113] on div at bounding box center [300, 118] width 92 height 64
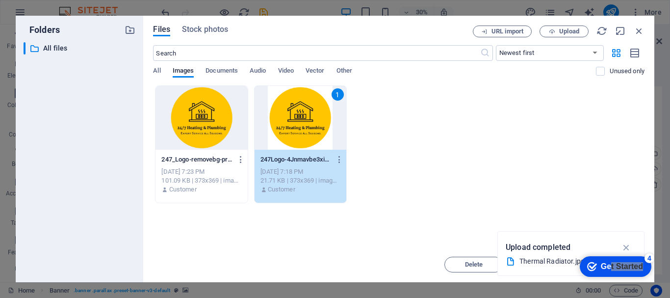
click at [213, 115] on div at bounding box center [201, 118] width 92 height 64
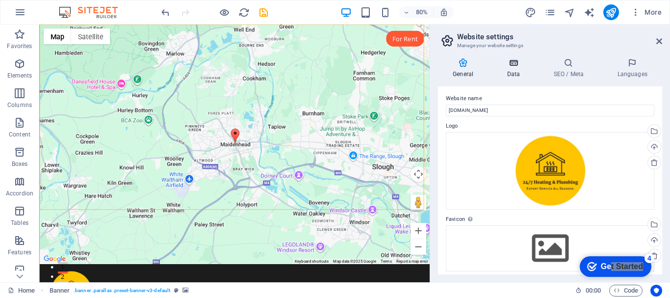
scroll to position [0, 0]
click at [515, 61] on icon at bounding box center [513, 63] width 43 height 10
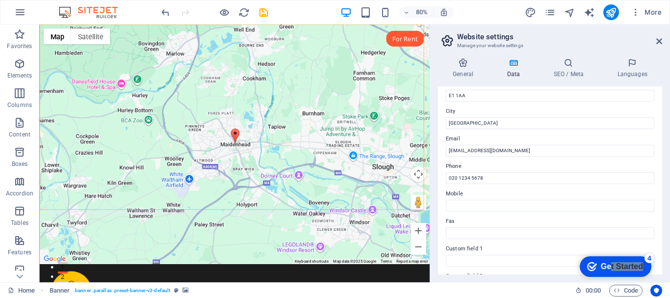
scroll to position [147, 0]
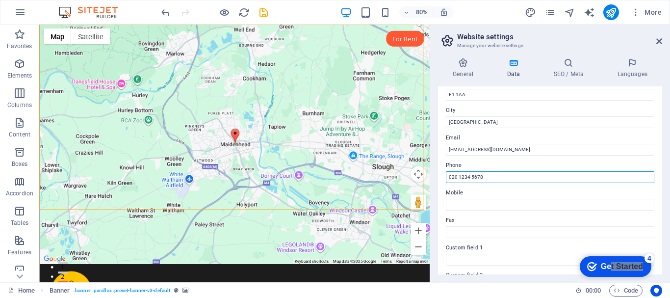
drag, startPoint x: 508, startPoint y: 177, endPoint x: 449, endPoint y: 178, distance: 58.9
click at [449, 178] on input "020 1234 5678" at bounding box center [550, 177] width 208 height 12
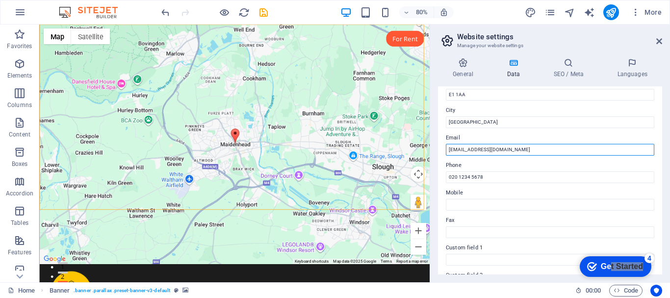
click at [456, 149] on input "[EMAIL_ADDRESS][DOMAIN_NAME]" at bounding box center [550, 150] width 208 height 12
type input "[EMAIL_ADDRESS][DOMAIN_NAME]"
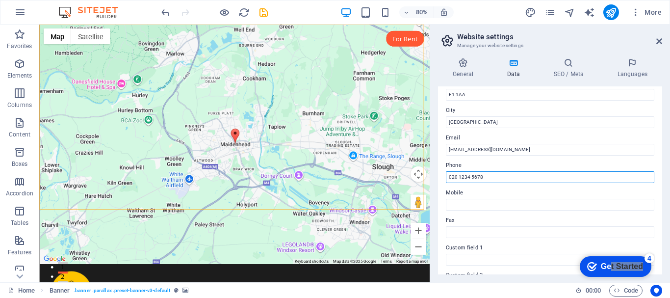
drag, startPoint x: 484, startPoint y: 178, endPoint x: 443, endPoint y: 184, distance: 41.1
click at [443, 184] on div "Contact data for this website. This can be used everywhere on the website and w…" at bounding box center [550, 180] width 224 height 188
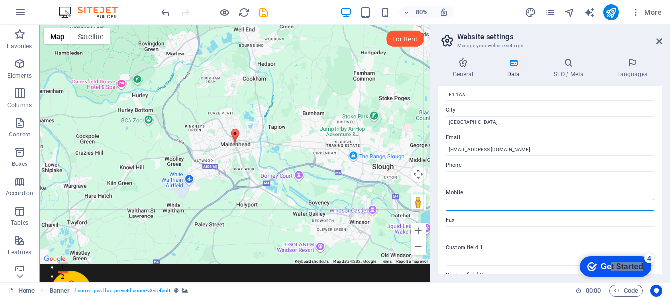
click at [455, 204] on input "Mobile" at bounding box center [550, 205] width 208 height 12
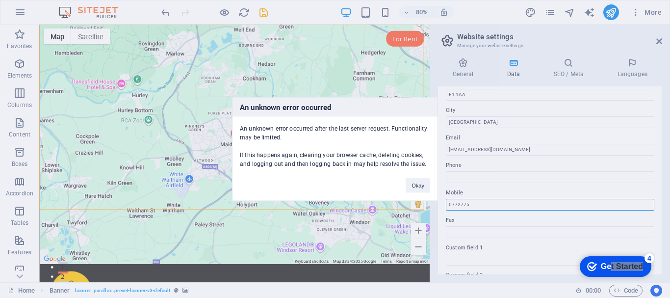
type input "0772775"
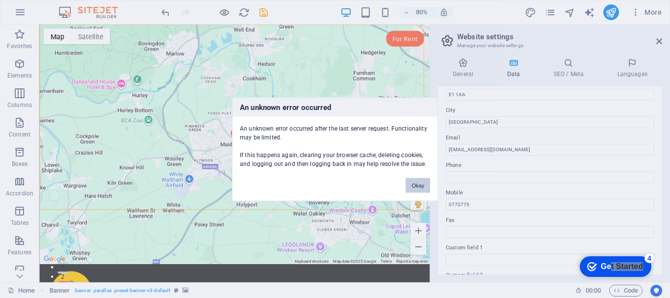
click at [416, 186] on button "Okay" at bounding box center [418, 185] width 25 height 15
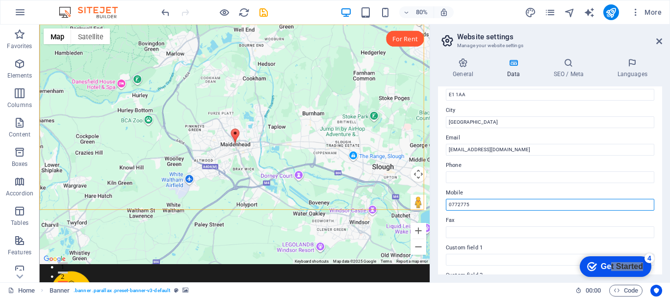
click at [478, 207] on input "0772775" at bounding box center [550, 205] width 208 height 12
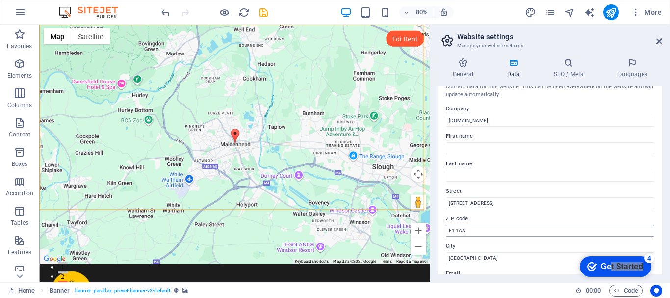
scroll to position [0, 0]
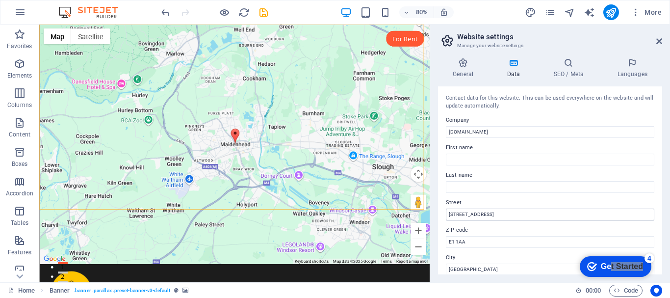
type input "07727752774"
drag, startPoint x: 490, startPoint y: 213, endPoint x: 449, endPoint y: 213, distance: 41.7
click at [449, 213] on input "[STREET_ADDRESS]" at bounding box center [550, 214] width 208 height 12
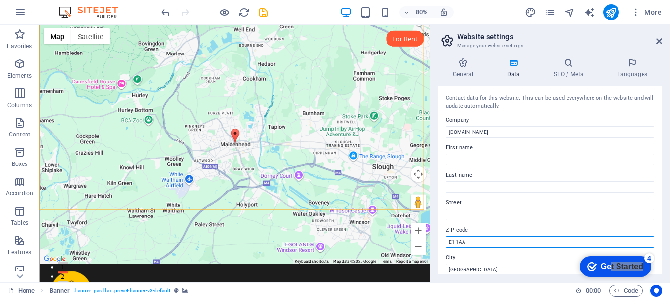
drag, startPoint x: 485, startPoint y: 239, endPoint x: 445, endPoint y: 249, distance: 41.8
click at [445, 249] on div "Contact data for this website. This can be used everywhere on the website and w…" at bounding box center [550, 180] width 224 height 188
type input "SL6 7JX"
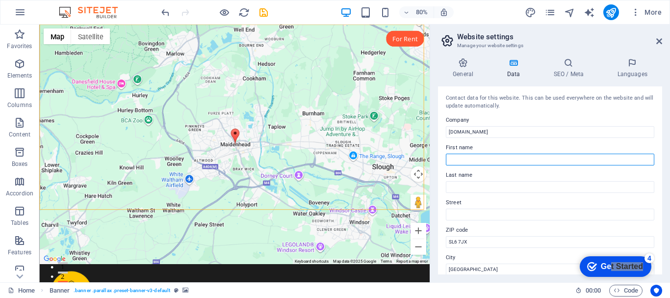
type input "[PERSON_NAME]"
drag, startPoint x: 477, startPoint y: 162, endPoint x: 464, endPoint y: 163, distance: 13.2
click at [464, 163] on input "[PERSON_NAME]" at bounding box center [550, 159] width 208 height 12
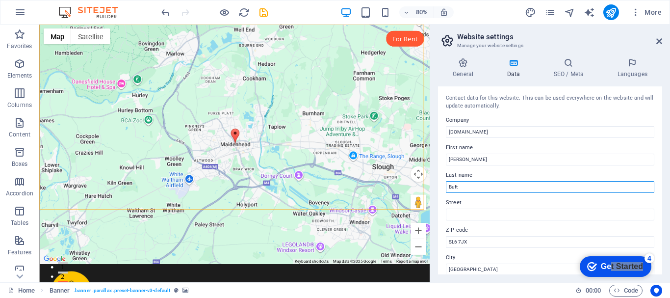
drag, startPoint x: 473, startPoint y: 190, endPoint x: 439, endPoint y: 194, distance: 33.6
click at [439, 194] on div "Contact data for this website. This can be used everywhere on the website and w…" at bounding box center [550, 180] width 224 height 188
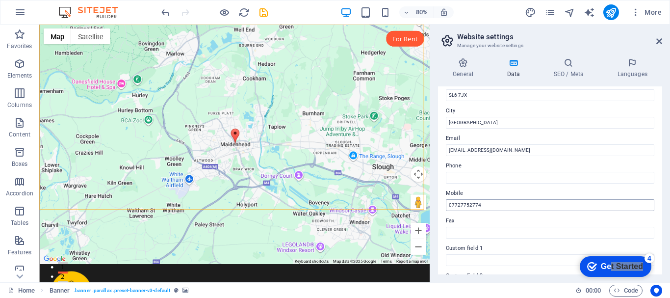
scroll to position [147, 0]
type input "J"
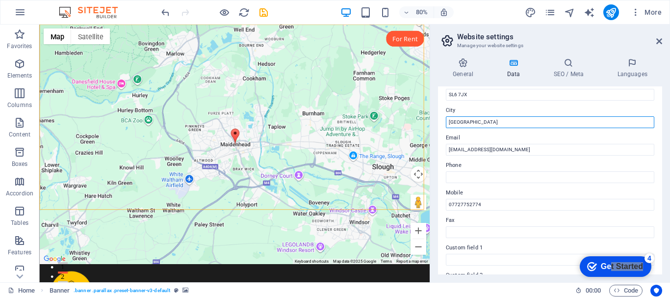
drag, startPoint x: 474, startPoint y: 118, endPoint x: 437, endPoint y: 127, distance: 37.8
click at [437, 127] on div "General Data SEO / Meta Languages Website name [DOMAIN_NAME] Logo Drag files he…" at bounding box center [550, 166] width 240 height 232
type input "Maidenhead"
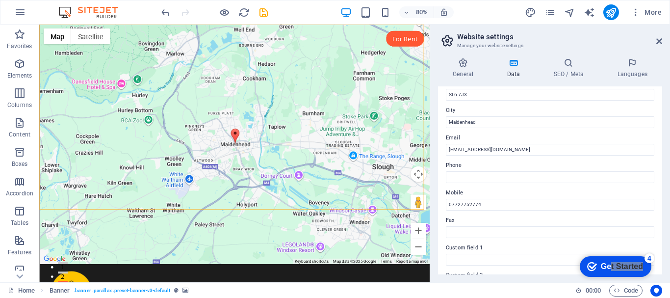
click at [655, 191] on div "Contact data for this website. This can be used everywhere on the website and w…" at bounding box center [550, 180] width 224 height 188
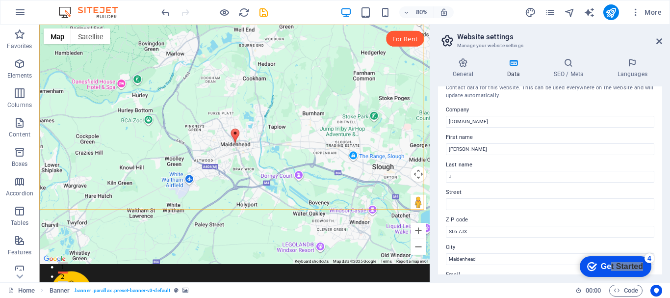
scroll to position [0, 0]
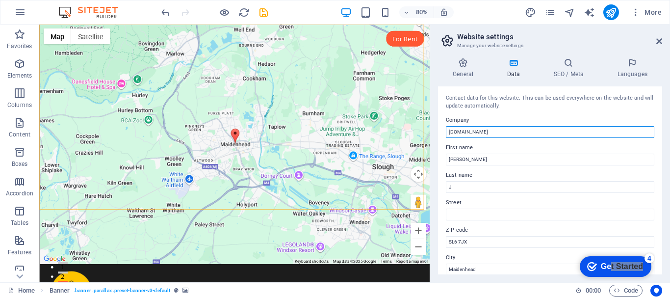
drag, startPoint x: 516, startPoint y: 132, endPoint x: 502, endPoint y: 132, distance: 13.7
click at [502, 132] on input "[DOMAIN_NAME]" at bounding box center [550, 132] width 208 height 12
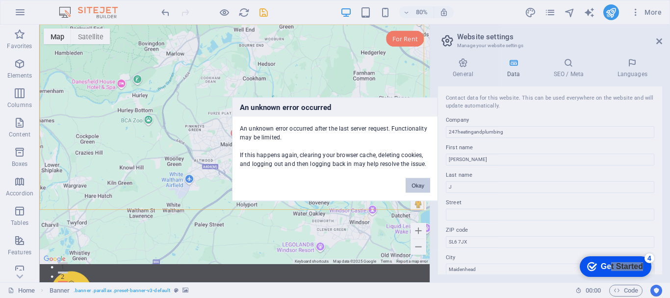
click at [415, 183] on button "Okay" at bounding box center [418, 185] width 25 height 15
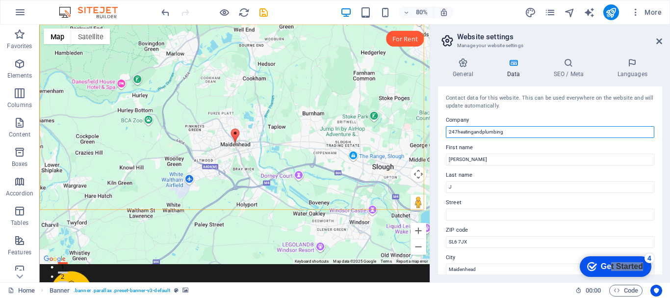
click at [457, 133] on input "247heatingandplumbing" at bounding box center [550, 132] width 208 height 12
click at [454, 131] on input "247heatingandplumbing" at bounding box center [550, 132] width 208 height 12
type input "24/7 Heating and Plumbing"
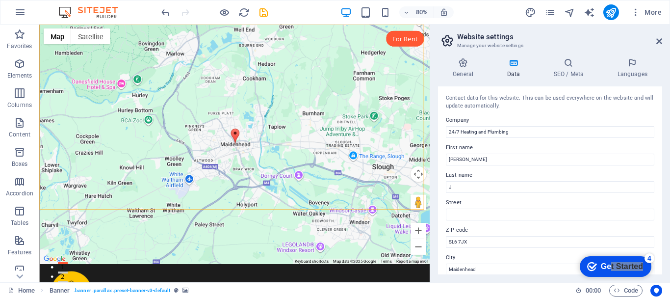
click at [605, 117] on label "Company" at bounding box center [550, 120] width 208 height 12
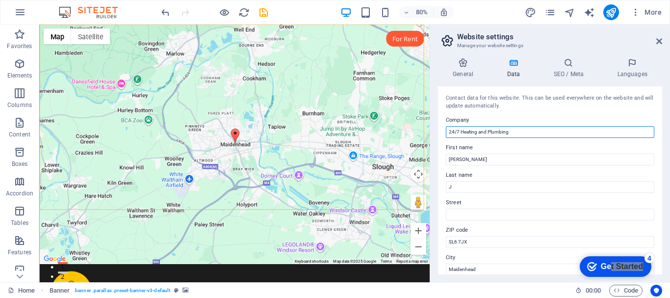
click at [605, 126] on input "24/7 Heating and Plumbing" at bounding box center [550, 132] width 208 height 12
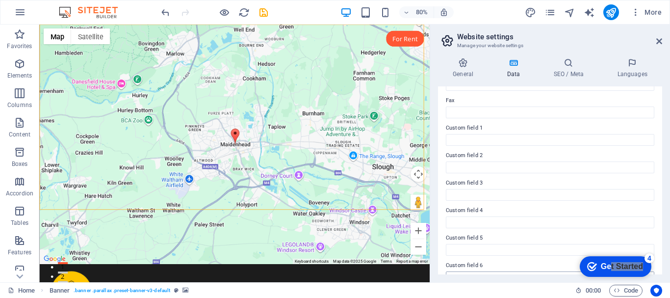
scroll to position [283, 0]
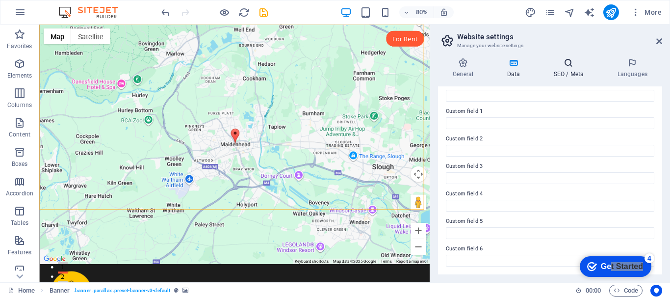
click at [571, 65] on icon at bounding box center [568, 63] width 60 height 10
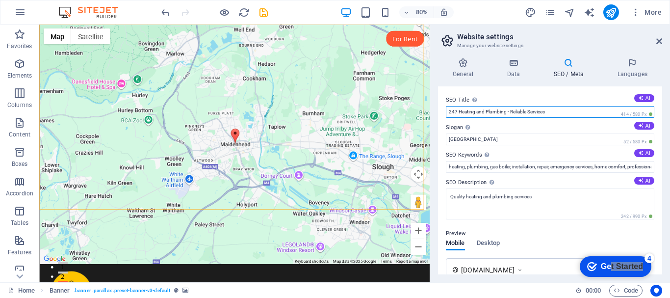
click at [528, 111] on input "247 Heating and Plumbing - Reliable Services" at bounding box center [550, 112] width 208 height 12
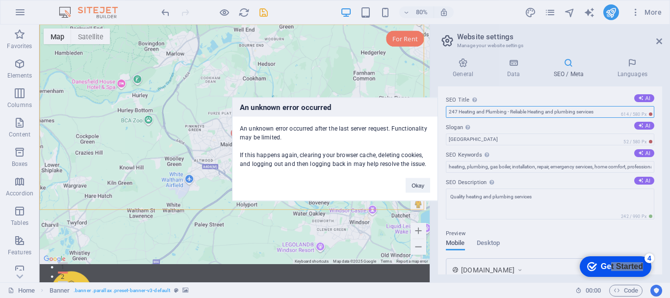
type input "247 Heating and Plumbing - Reliable Heating and plumbing services"
click at [419, 186] on button "Okay" at bounding box center [418, 185] width 25 height 15
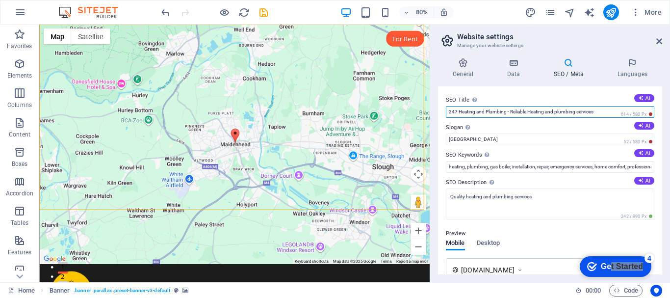
click at [559, 111] on input "247 Heating and Plumbing - Reliable Heating and plumbing services" at bounding box center [550, 112] width 208 height 12
drag, startPoint x: 593, startPoint y: 113, endPoint x: 581, endPoint y: 112, distance: 12.3
click at [581, 112] on input "247 Heating and Plumbing - Reliable Heating and Plumbing services" at bounding box center [550, 112] width 208 height 12
type input "247 Heating and Plumbing - Reliable Heating and Plumbing Solution."
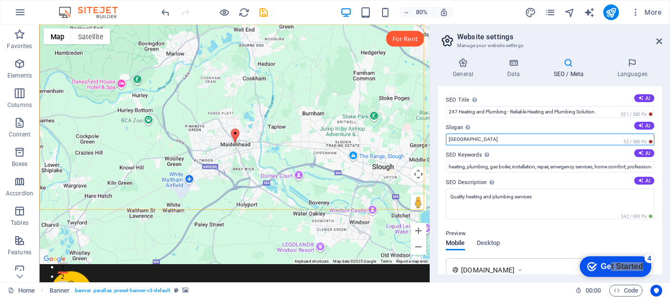
drag, startPoint x: 466, startPoint y: 138, endPoint x: 459, endPoint y: 151, distance: 15.1
click at [450, 141] on input "[GEOGRAPHIC_DATA]" at bounding box center [550, 139] width 208 height 12
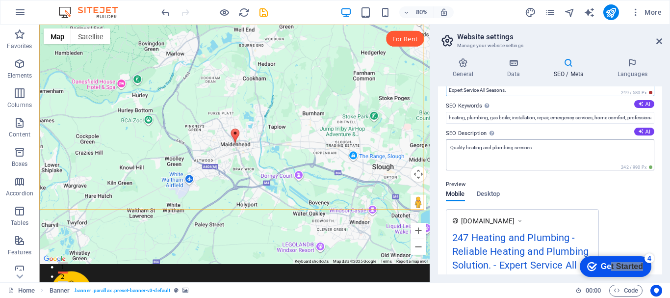
type input "Expert Service All Seasons."
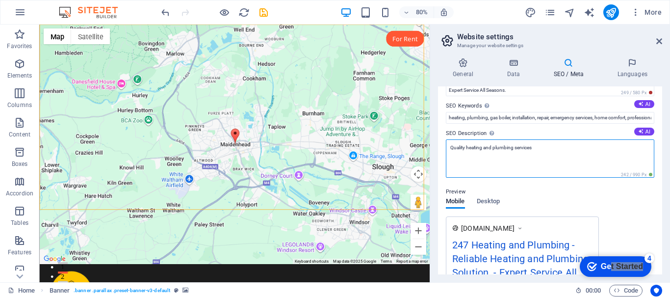
drag, startPoint x: 464, startPoint y: 148, endPoint x: 453, endPoint y: 149, distance: 10.9
click at [453, 149] on textarea "Quality heating and plumbing services" at bounding box center [550, 158] width 208 height 38
click at [466, 146] on textarea "Quality heating and plumbing services" at bounding box center [550, 158] width 208 height 38
drag, startPoint x: 466, startPoint y: 146, endPoint x: 454, endPoint y: 148, distance: 12.4
click at [454, 148] on textarea "Quality heating and plumbing services" at bounding box center [550, 158] width 208 height 38
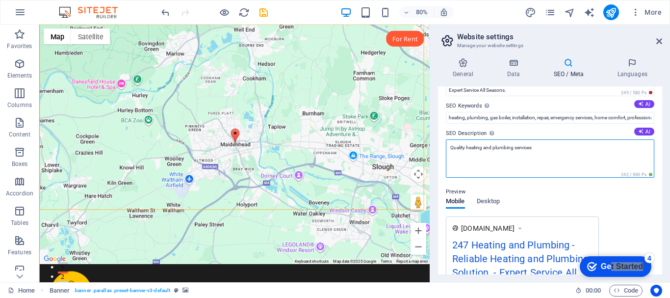
click at [474, 149] on textarea "Quality heating and plumbing services" at bounding box center [550, 158] width 208 height 38
click at [464, 165] on textarea "Quality heating and plumbing services" at bounding box center [550, 158] width 208 height 38
click at [463, 157] on textarea "Quality heating and plumbing services" at bounding box center [550, 158] width 208 height 38
drag, startPoint x: 465, startPoint y: 147, endPoint x: 451, endPoint y: 147, distance: 13.7
click at [451, 147] on textarea "Quality heating and plumbing services" at bounding box center [550, 158] width 208 height 38
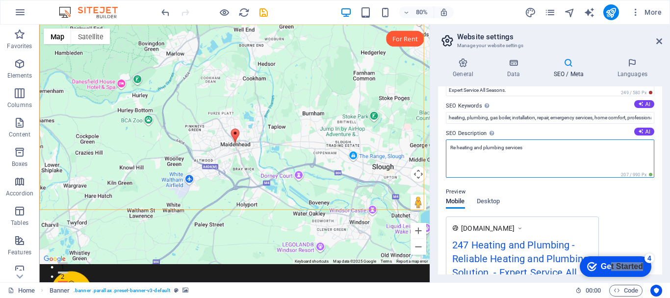
type textarea "Re heating and plumbing services"
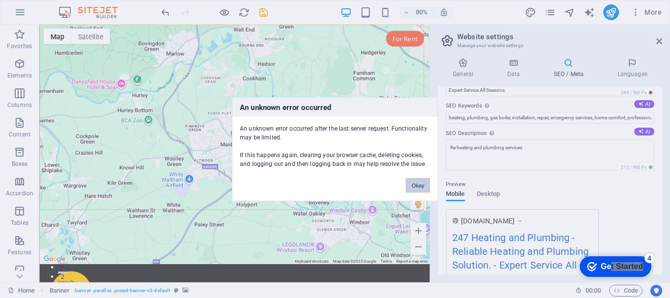
drag, startPoint x: 417, startPoint y: 182, endPoint x: 482, endPoint y: 182, distance: 64.2
click at [417, 182] on button "Okay" at bounding box center [418, 185] width 25 height 15
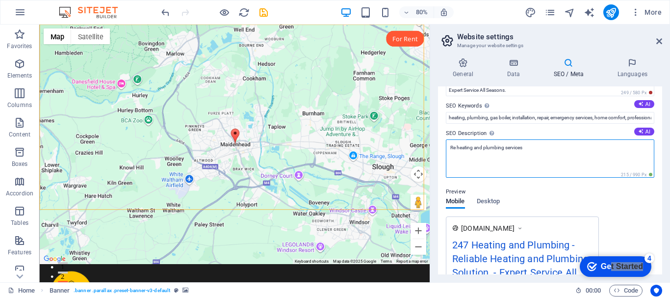
click at [457, 147] on textarea "Re heating and plumbing services" at bounding box center [550, 158] width 208 height 38
click at [535, 149] on textarea "Reliable heating and plumbing services" at bounding box center [550, 158] width 208 height 38
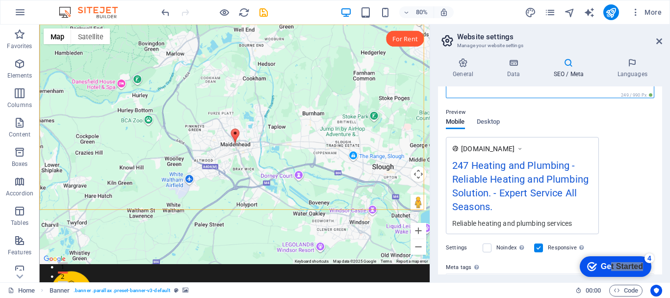
scroll to position [147, 0]
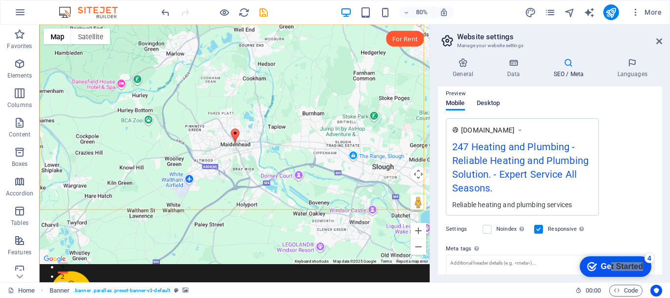
type textarea "Reliable heating and plumbing services"
click at [483, 102] on span "Desktop" at bounding box center [489, 104] width 24 height 14
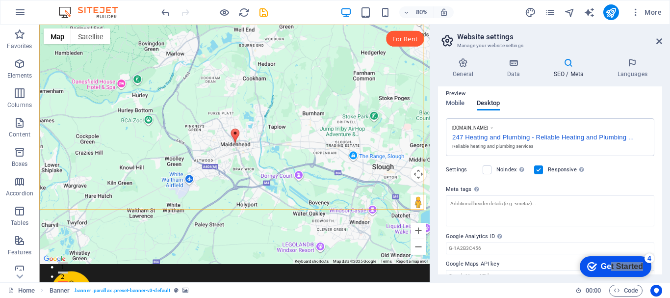
click at [460, 135] on div "247 Heating and Plumbing - Reliable Heating and Plumbing ..." at bounding box center [550, 136] width 196 height 10
click at [459, 136] on div "247 Heating and Plumbing - Reliable Heating and Plumbing ..." at bounding box center [550, 136] width 196 height 10
click at [460, 102] on span "Mobile" at bounding box center [455, 104] width 19 height 14
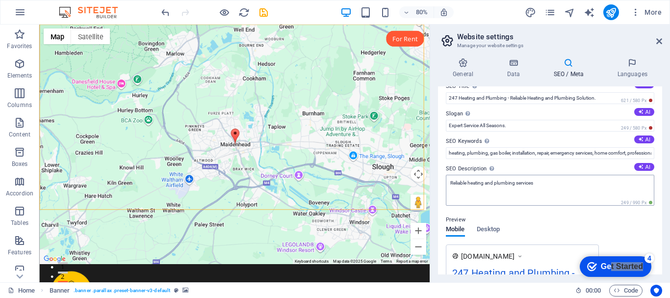
scroll to position [0, 0]
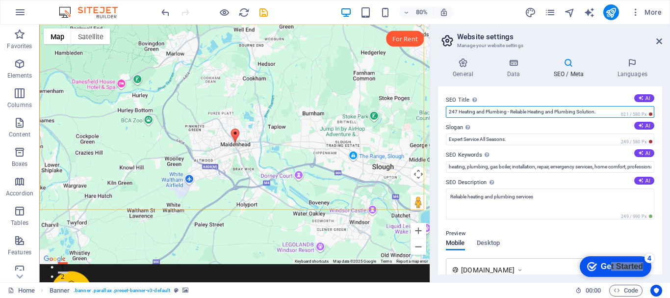
click at [454, 112] on input "247 Heating and Plumbing - Reliable Heating and Plumbing Solution." at bounding box center [550, 112] width 208 height 12
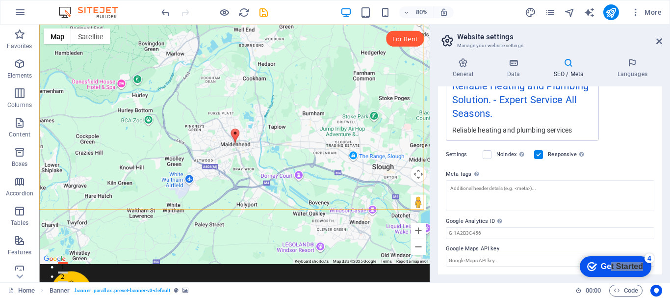
scroll to position [165, 0]
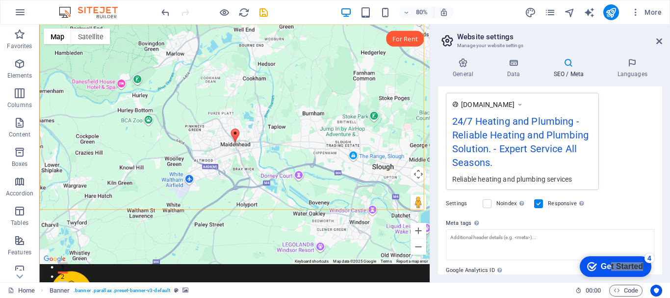
click at [587, 163] on div "24/7 Heating and Plumbing - Reliable Heating and Plumbing Solution. - Expert Se…" at bounding box center [522, 144] width 140 height 60
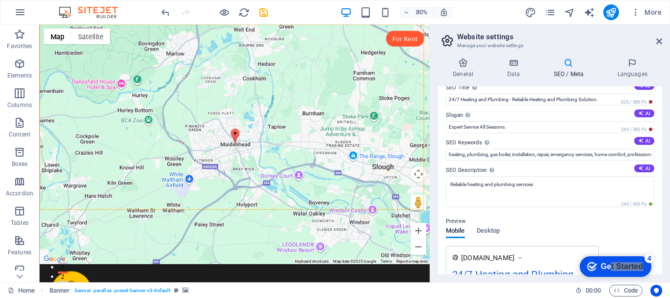
scroll to position [0, 0]
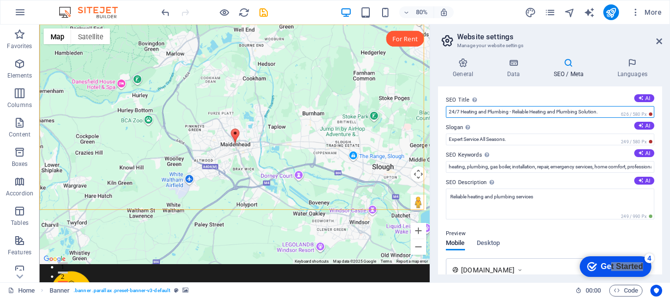
click at [549, 113] on input "24/7 Heating and Plumbing - Reliable Heating and Plumbing Solution." at bounding box center [550, 112] width 208 height 12
click at [530, 113] on input "24/7 Heating and Plumbing - Reliable Heating and Plumbing Solution." at bounding box center [550, 112] width 208 height 12
click at [531, 110] on input "24/7 Heating and Plumbing - Reliable Heating and Plumbing Solution." at bounding box center [550, 112] width 208 height 12
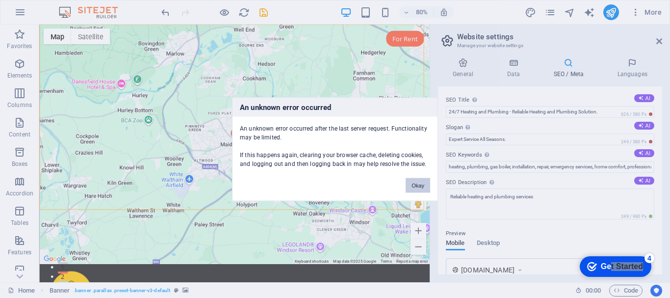
click at [416, 187] on button "Okay" at bounding box center [418, 185] width 25 height 15
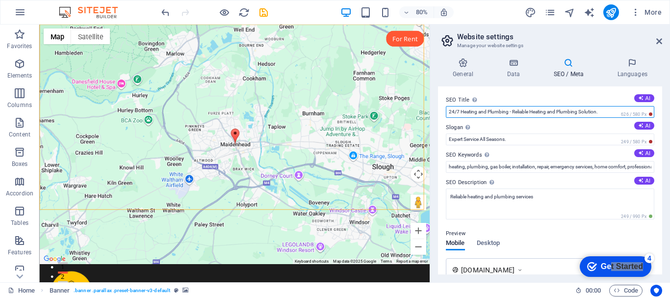
click at [512, 111] on input "24/7 Heating and Plumbing - Reliable Heating and Plumbing Solution." at bounding box center [550, 112] width 208 height 12
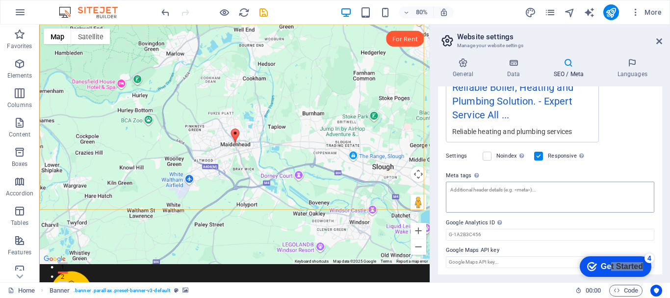
scroll to position [214, 0]
type input "24/7 Heating and Plumbing - Reliable Boiler, Heating and Plumbing Solution."
click at [468, 71] on h4 "General" at bounding box center [465, 68] width 54 height 21
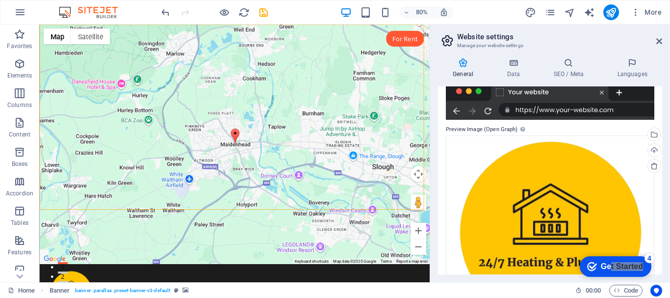
scroll to position [259, 0]
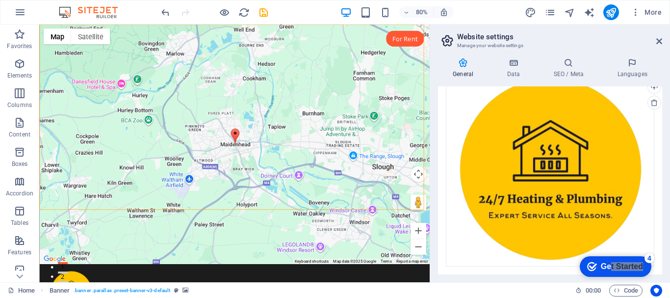
click at [430, 279] on div at bounding box center [431, 153] width 2 height 257
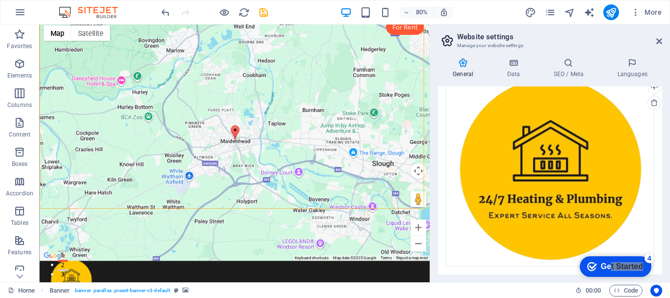
scroll to position [20, 0]
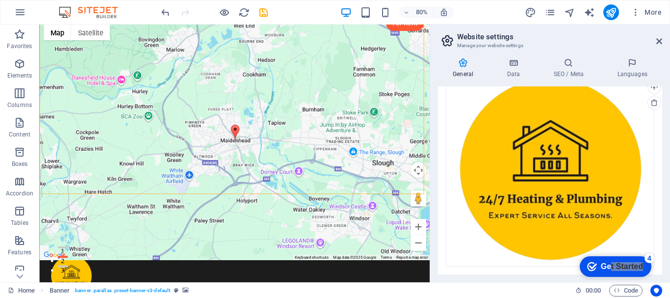
click at [655, 40] on h2 "Website settings" at bounding box center [559, 36] width 205 height 9
click at [657, 42] on icon at bounding box center [659, 41] width 6 height 8
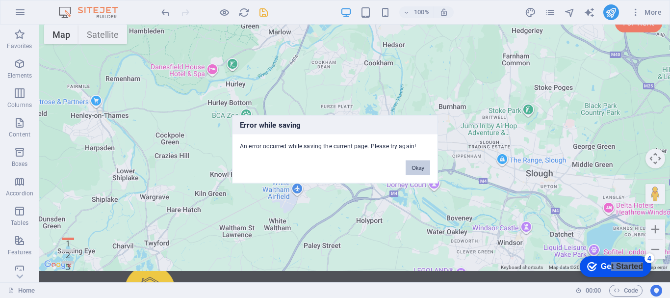
click at [419, 166] on button "Okay" at bounding box center [418, 167] width 25 height 15
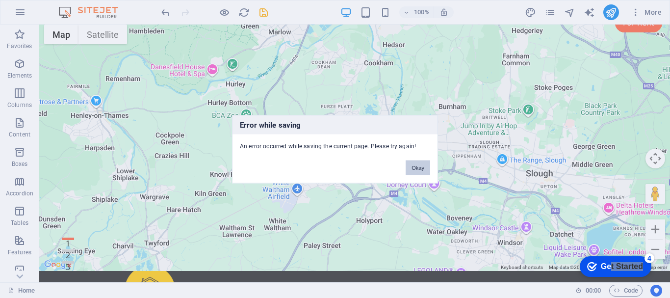
click at [415, 168] on button "Okay" at bounding box center [418, 167] width 25 height 15
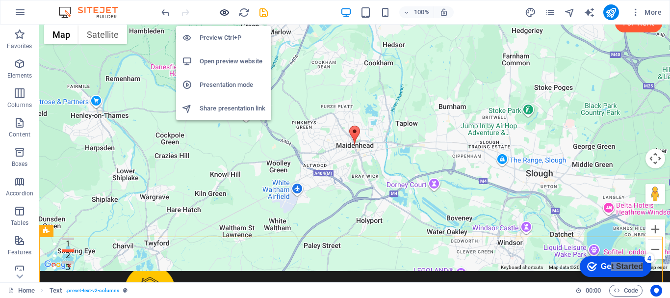
click at [225, 11] on icon "button" at bounding box center [224, 12] width 11 height 11
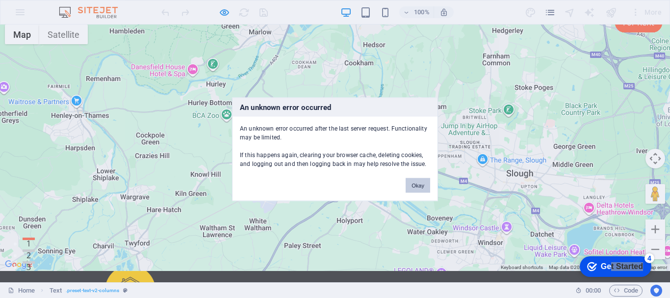
drag, startPoint x: 415, startPoint y: 188, endPoint x: 411, endPoint y: 164, distance: 24.8
click at [415, 188] on button "Okay" at bounding box center [418, 185] width 25 height 15
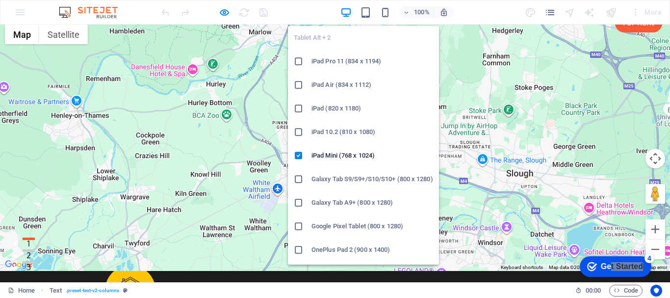
click at [298, 134] on icon at bounding box center [299, 132] width 10 height 10
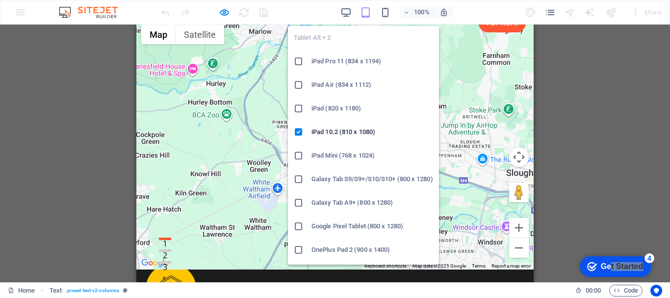
click at [344, 179] on h6 "Galaxy Tab S9/S9+/S10/S10+ (800 x 1280)" at bounding box center [372, 179] width 122 height 12
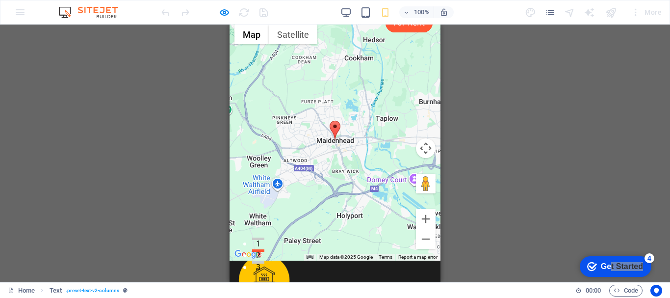
scroll to position [0, 0]
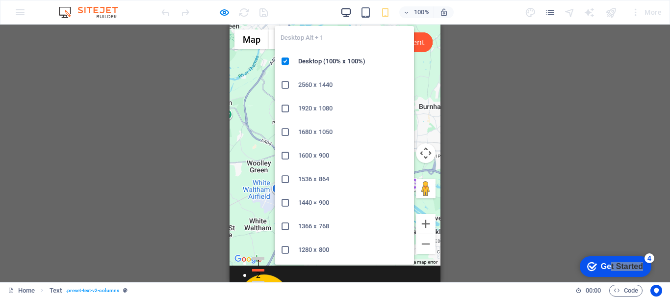
click at [343, 12] on icon "button" at bounding box center [345, 12] width 11 height 11
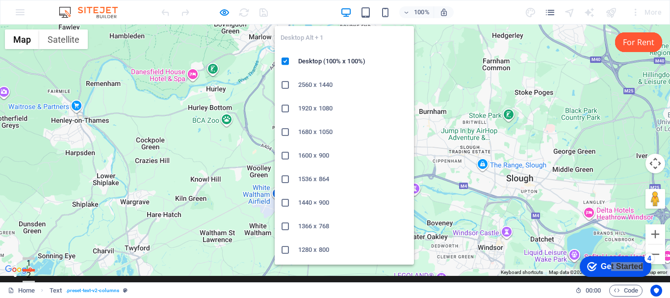
click at [301, 83] on h6 "2560 x 1440" at bounding box center [353, 85] width 110 height 12
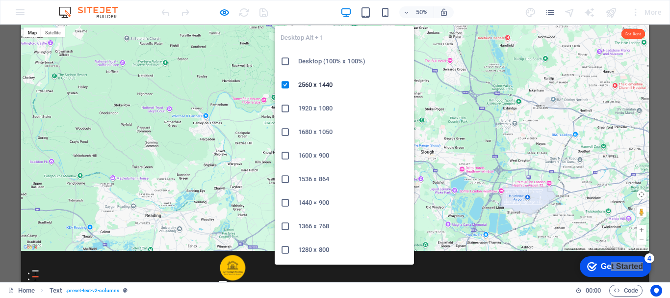
click at [316, 133] on h6 "1680 x 1050" at bounding box center [353, 132] width 110 height 12
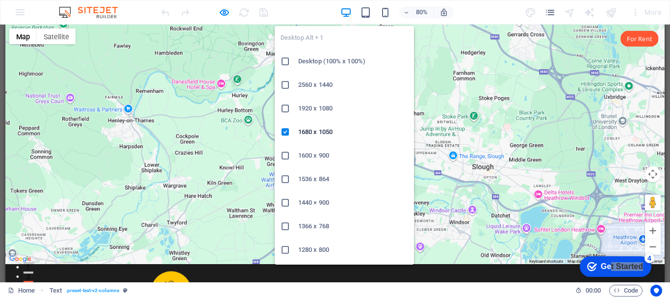
click at [325, 61] on h6 "Desktop (100% x 100%)" at bounding box center [353, 61] width 110 height 12
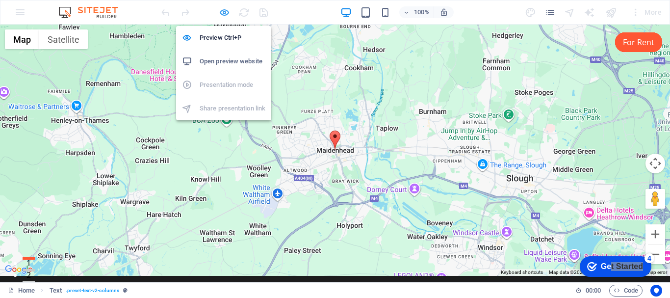
click at [224, 12] on icon "button" at bounding box center [224, 12] width 11 height 11
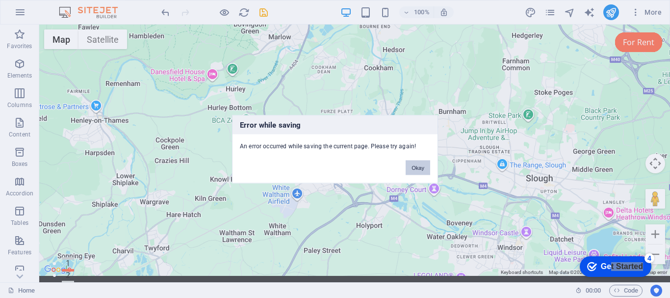
click at [411, 171] on button "Okay" at bounding box center [418, 167] width 25 height 15
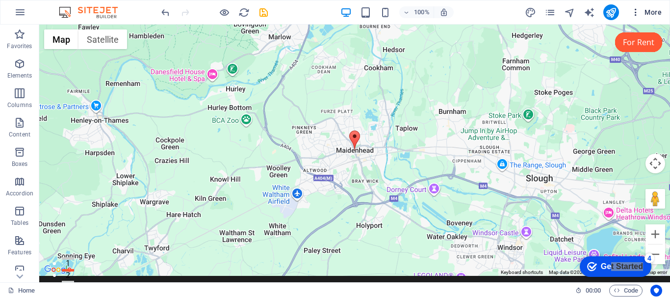
click at [651, 6] on button "More" at bounding box center [646, 12] width 39 height 16
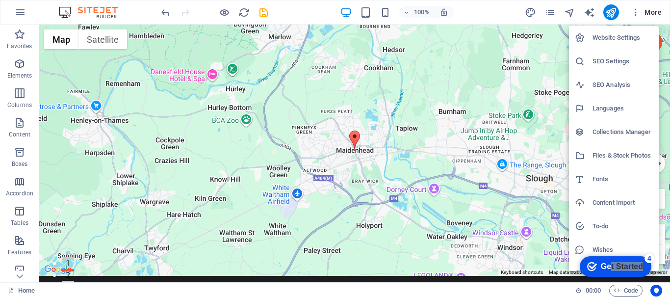
click at [546, 14] on div at bounding box center [335, 149] width 670 height 298
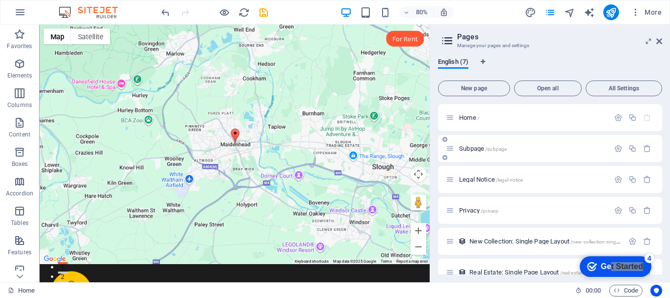
click at [481, 151] on span "Subpage /subpage" at bounding box center [483, 148] width 48 height 7
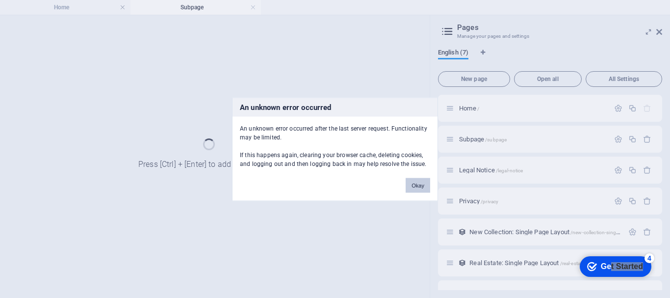
click at [415, 188] on button "Okay" at bounding box center [418, 185] width 25 height 15
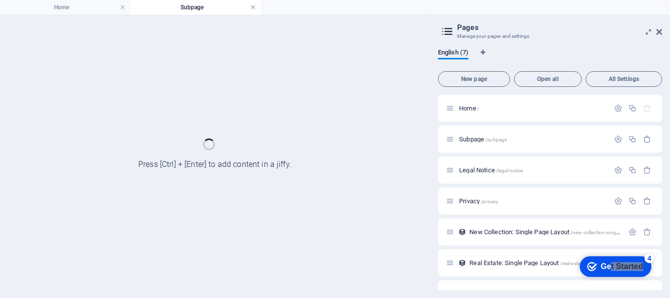
click at [254, 9] on link at bounding box center [253, 7] width 6 height 9
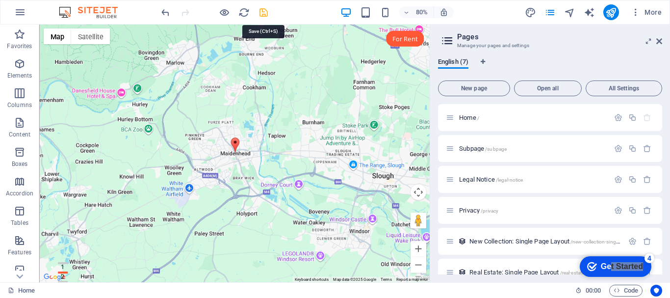
click at [265, 15] on icon "save" at bounding box center [263, 12] width 11 height 11
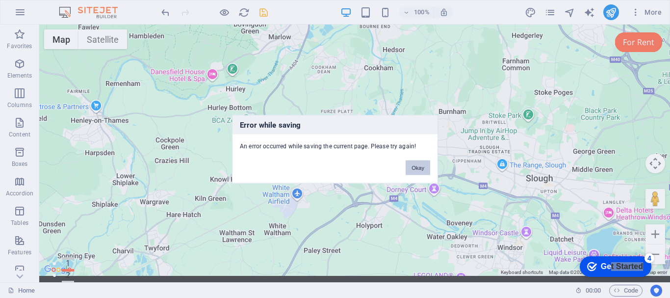
click at [417, 165] on button "Okay" at bounding box center [418, 167] width 25 height 15
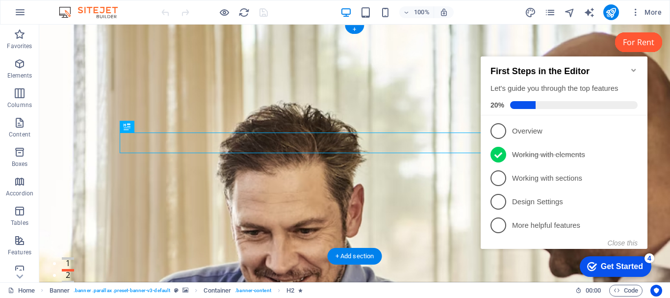
click at [65, 248] on figure at bounding box center [354, 153] width 631 height 257
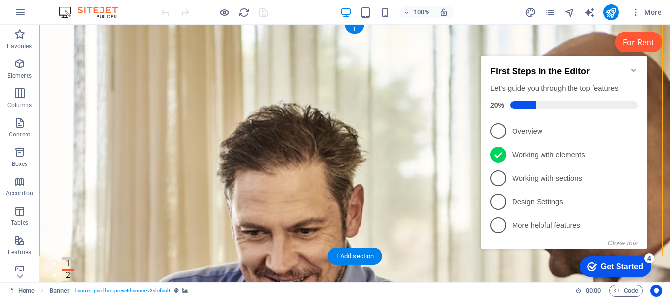
click at [73, 244] on figure at bounding box center [354, 153] width 631 height 257
click at [79, 239] on figure at bounding box center [354, 153] width 631 height 257
select select "vh"
select select "header"
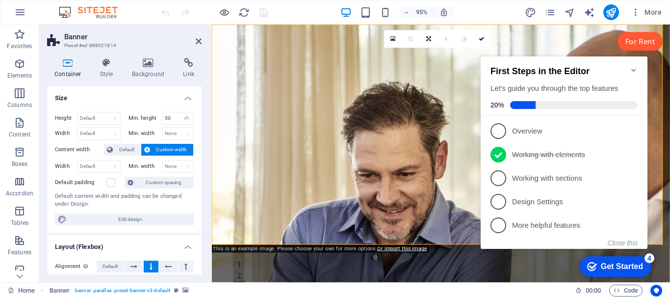
scroll to position [147, 0]
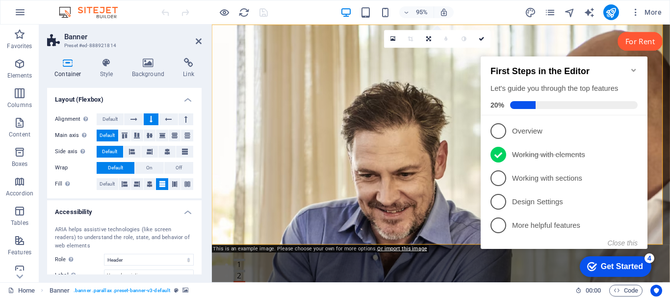
click at [304, 231] on figure at bounding box center [453, 160] width 482 height 271
click at [305, 231] on figure at bounding box center [453, 160] width 482 height 271
click at [282, 235] on figure at bounding box center [453, 160] width 482 height 271
click at [148, 69] on h4 "Background" at bounding box center [150, 68] width 51 height 21
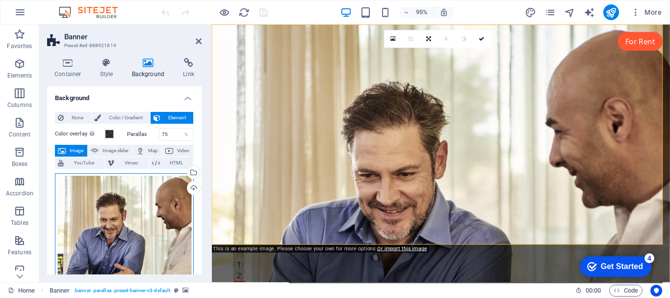
click at [143, 236] on div "Drag files here, click to choose files or select files from Files or our free s…" at bounding box center [124, 242] width 139 height 139
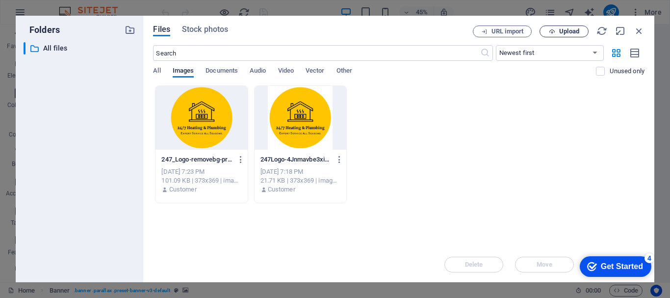
click at [560, 34] on span "Upload" at bounding box center [569, 31] width 20 height 6
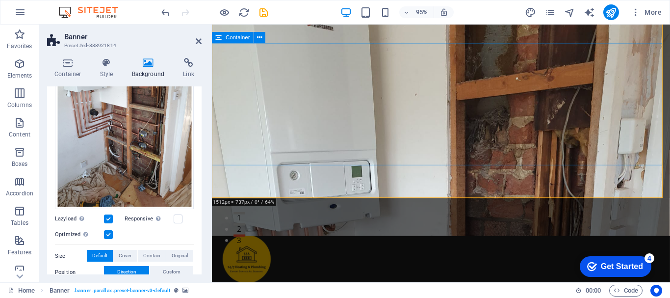
scroll to position [0, 0]
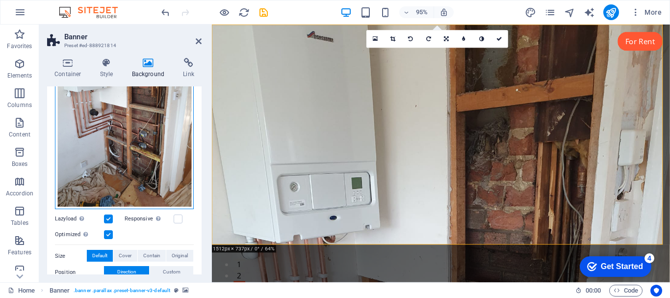
click at [158, 184] on div "Drag files here, click to choose files or select files from Files or our free s…" at bounding box center [124, 117] width 139 height 183
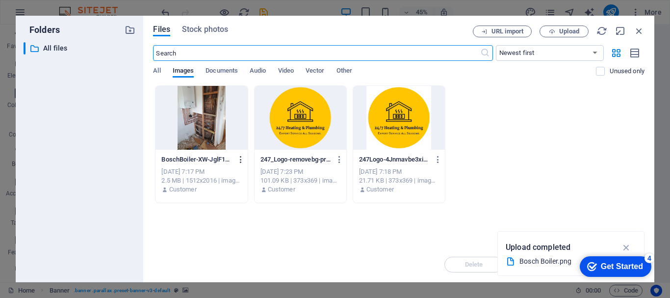
click at [240, 159] on icon "button" at bounding box center [240, 159] width 9 height 9
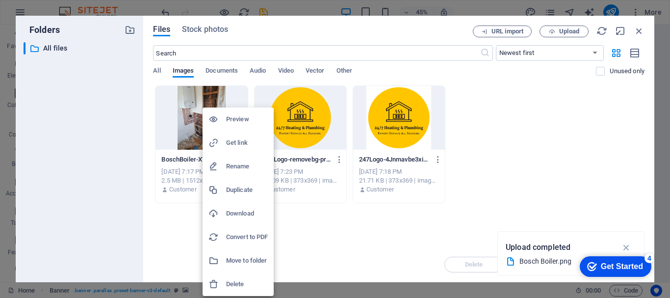
click at [577, 159] on div at bounding box center [335, 149] width 670 height 298
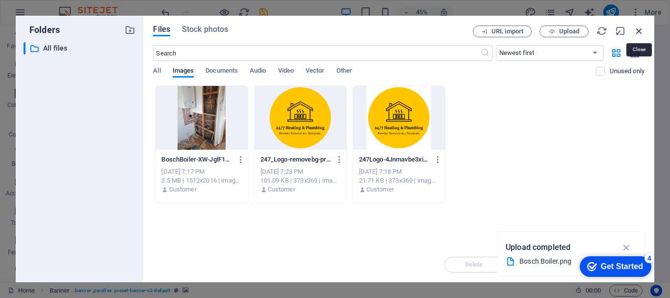
drag, startPoint x: 639, startPoint y: 27, endPoint x: 448, endPoint y: 5, distance: 192.5
click at [639, 27] on icon "button" at bounding box center [639, 30] width 11 height 11
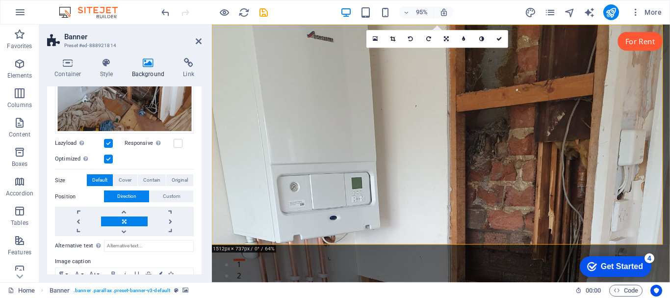
scroll to position [245, 0]
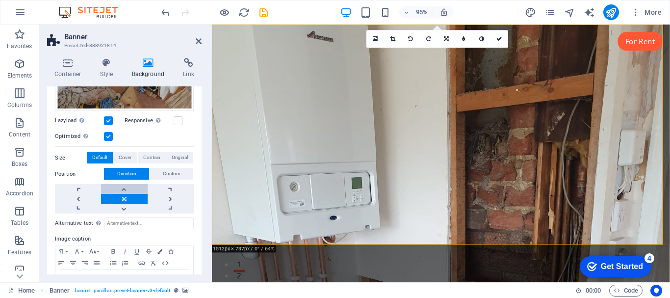
click at [120, 185] on link at bounding box center [124, 189] width 46 height 10
click at [123, 152] on span "Cover" at bounding box center [125, 158] width 13 height 12
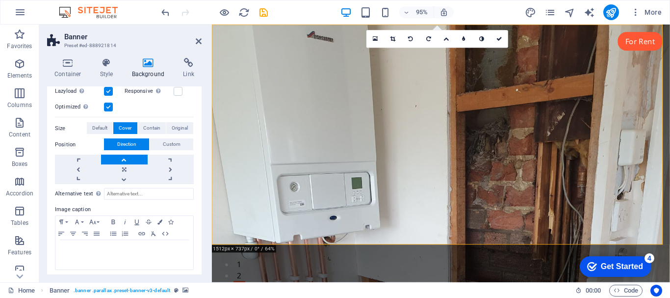
scroll to position [276, 0]
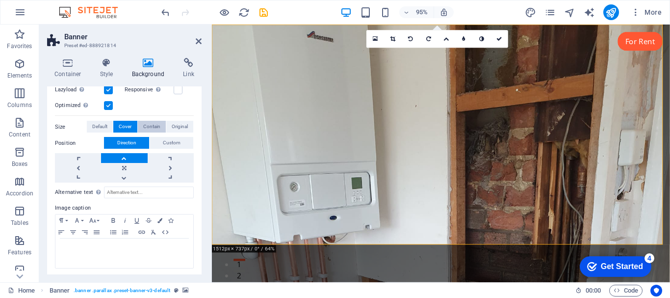
click at [150, 127] on span "Contain" at bounding box center [151, 127] width 17 height 12
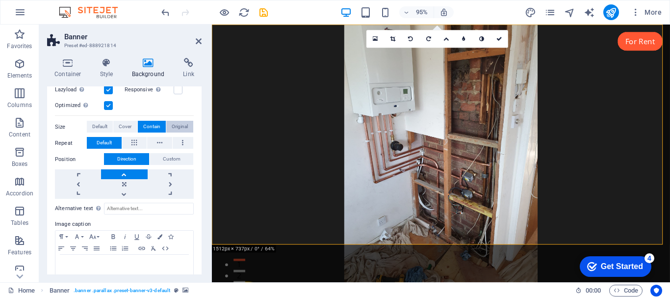
click at [173, 124] on span "Original" at bounding box center [180, 127] width 16 height 12
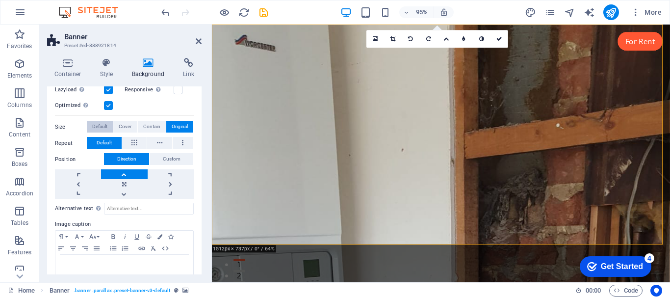
click at [103, 127] on span "Default" at bounding box center [99, 127] width 15 height 12
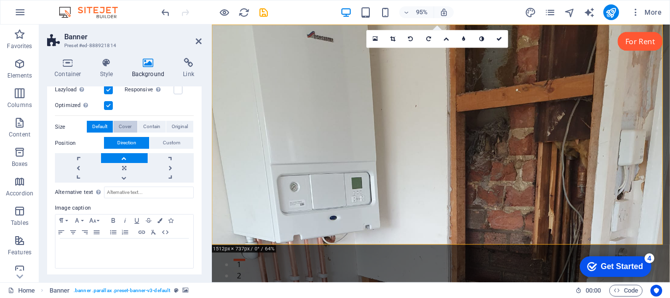
click at [130, 126] on span "Cover" at bounding box center [125, 127] width 13 height 12
click at [97, 125] on span "Default" at bounding box center [99, 127] width 15 height 12
click at [166, 142] on span "Custom" at bounding box center [172, 143] width 18 height 12
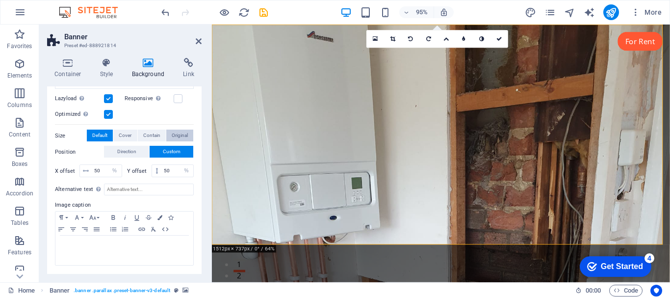
scroll to position [264, 0]
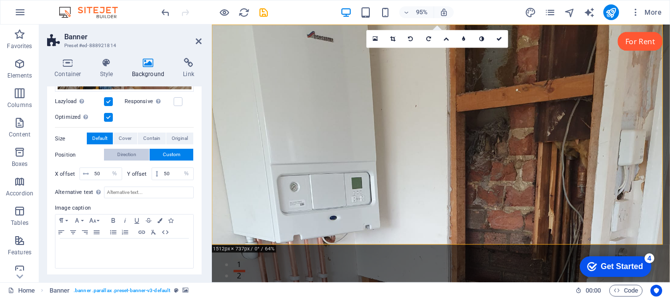
click at [131, 151] on span "Direction" at bounding box center [126, 155] width 19 height 12
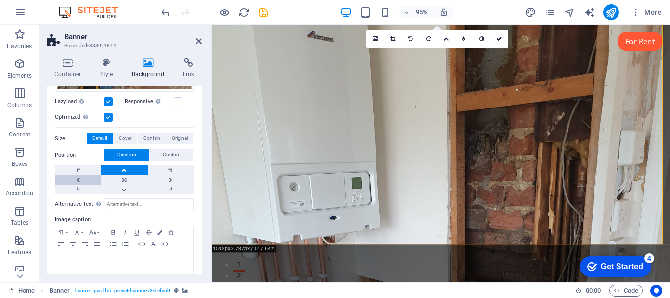
click at [80, 178] on link at bounding box center [78, 180] width 46 height 10
click at [78, 178] on link at bounding box center [78, 180] width 46 height 10
click at [120, 178] on link at bounding box center [124, 180] width 46 height 10
click at [124, 178] on link at bounding box center [124, 180] width 46 height 10
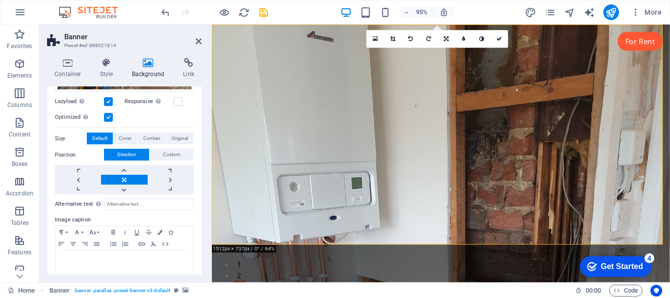
click at [124, 178] on link at bounding box center [124, 180] width 46 height 10
click at [413, 42] on link at bounding box center [411, 39] width 18 height 18
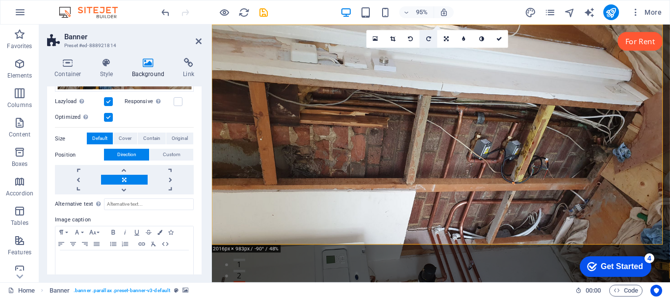
click at [425, 39] on link at bounding box center [429, 39] width 18 height 18
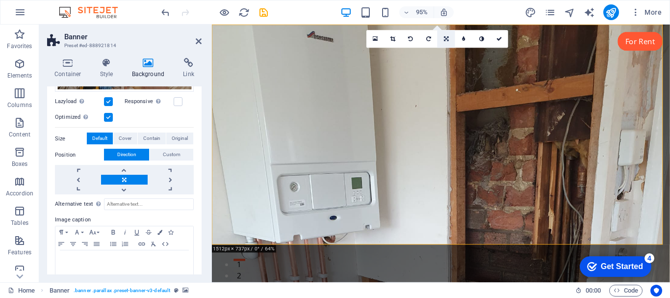
click at [447, 43] on link at bounding box center [446, 39] width 18 height 18
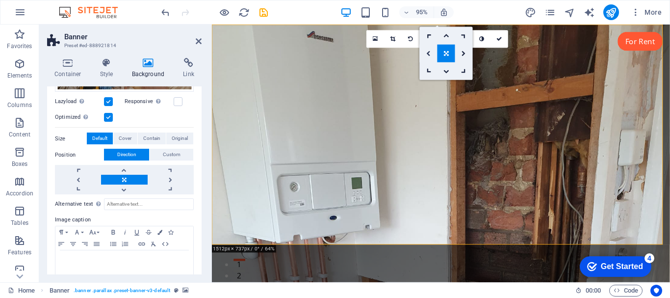
click at [428, 54] on icon at bounding box center [428, 53] width 4 height 5
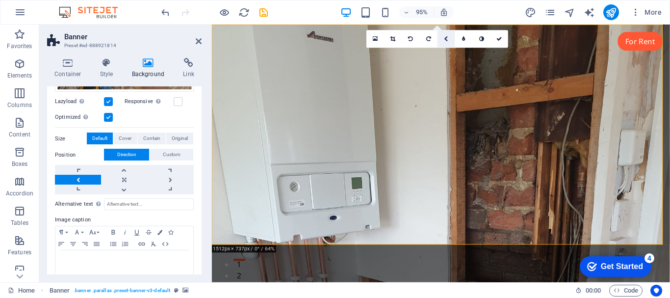
click at [446, 39] on icon at bounding box center [446, 38] width 4 height 5
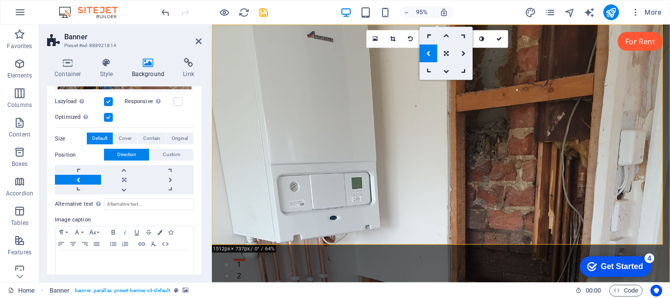
click at [430, 54] on icon at bounding box center [428, 53] width 4 height 5
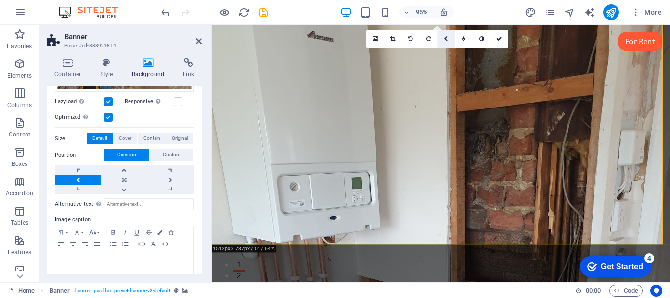
click at [447, 38] on icon at bounding box center [446, 38] width 4 height 5
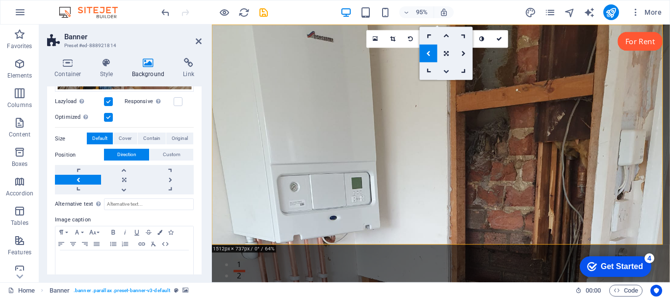
click at [443, 70] on icon at bounding box center [446, 70] width 6 height 5
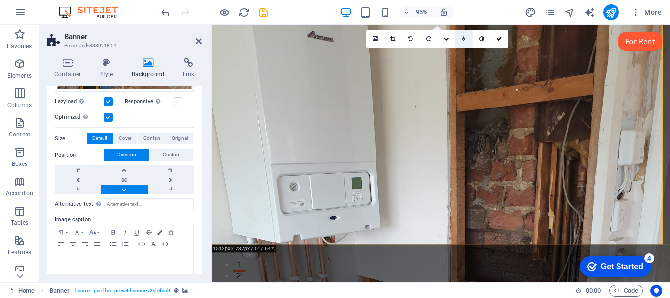
click at [463, 41] on icon at bounding box center [463, 38] width 3 height 5
click at [463, 41] on link at bounding box center [457, 39] width 18 height 18
click at [463, 41] on icon at bounding box center [463, 38] width 3 height 5
click at [463, 41] on link at bounding box center [457, 39] width 18 height 18
click at [463, 41] on icon at bounding box center [463, 38] width 3 height 5
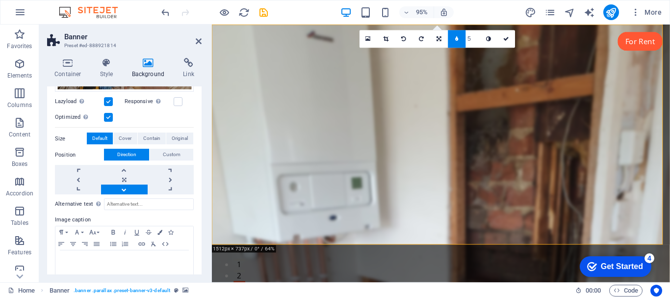
click at [463, 41] on link at bounding box center [457, 39] width 18 height 18
click at [481, 42] on link at bounding box center [482, 39] width 18 height 18
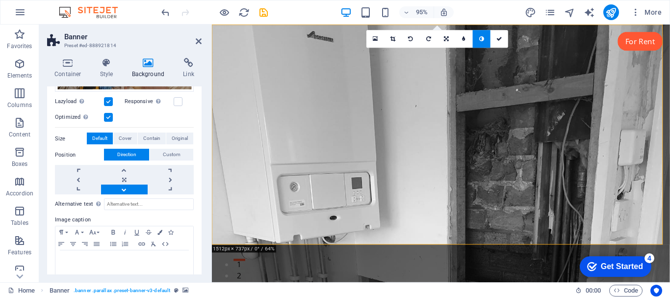
click at [481, 41] on icon at bounding box center [481, 38] width 5 height 5
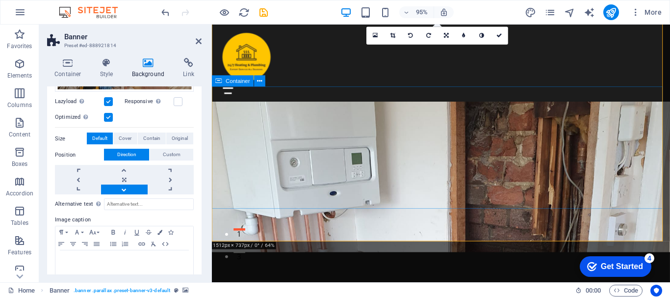
scroll to position [0, 0]
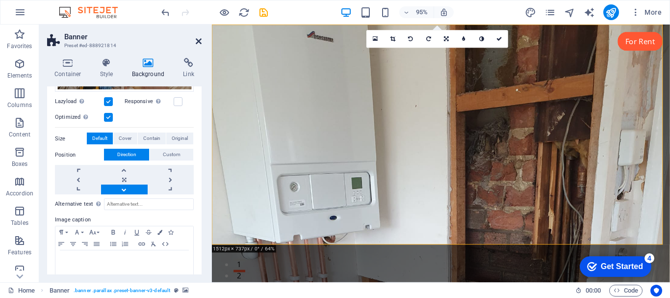
click at [199, 42] on icon at bounding box center [199, 41] width 6 height 8
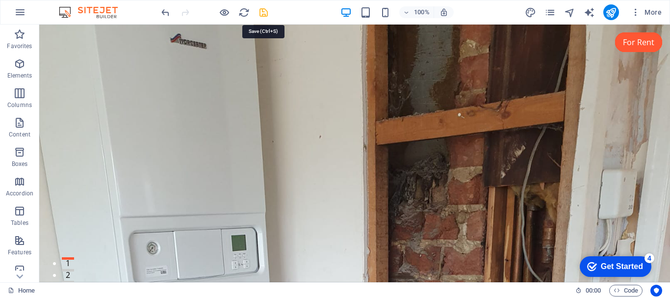
click at [263, 12] on icon "save" at bounding box center [263, 12] width 11 height 11
click at [653, 8] on span "More" at bounding box center [646, 12] width 31 height 10
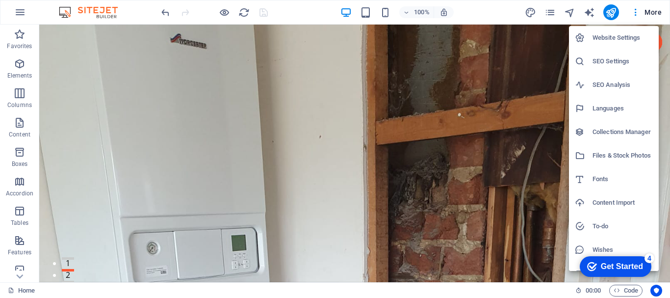
click at [618, 37] on h6 "Website Settings" at bounding box center [622, 38] width 60 height 12
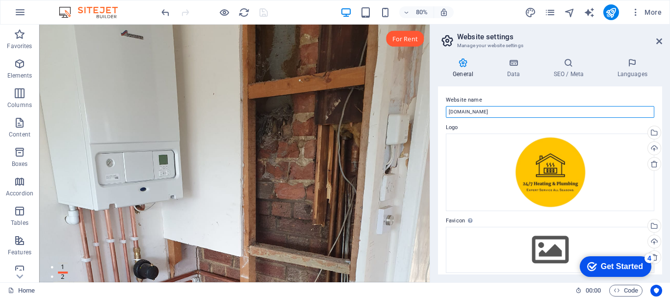
click at [456, 112] on input "[DOMAIN_NAME]" at bounding box center [550, 112] width 208 height 12
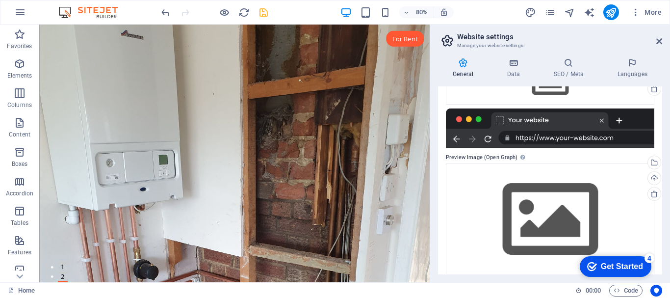
scroll to position [178, 0]
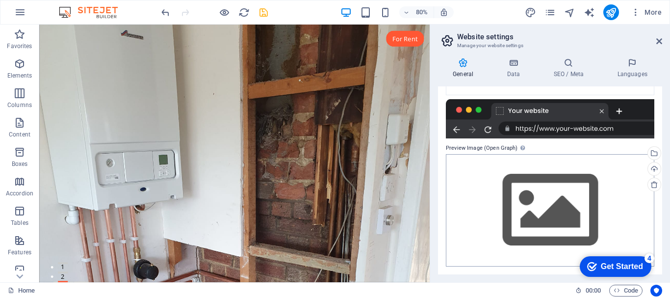
type input "24/7 heating and plumbing"
click at [549, 197] on div "Drag files here, click to choose files or select files from Files or our free s…" at bounding box center [550, 210] width 208 height 112
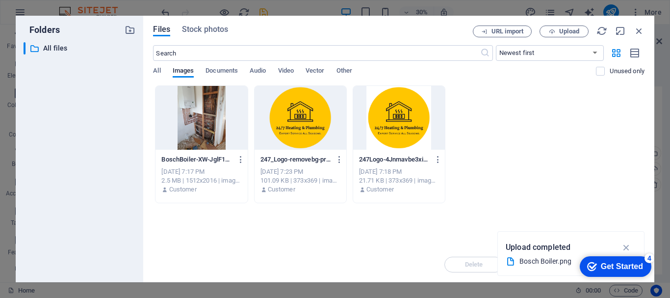
click at [305, 121] on div at bounding box center [300, 118] width 92 height 64
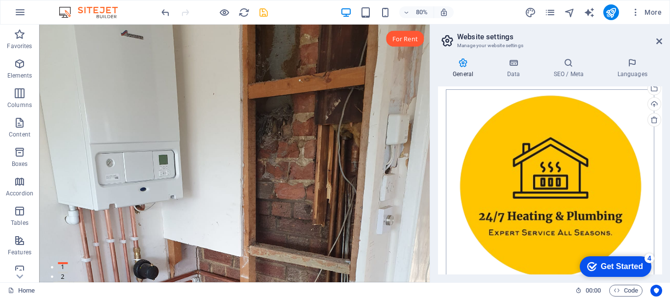
scroll to position [259, 0]
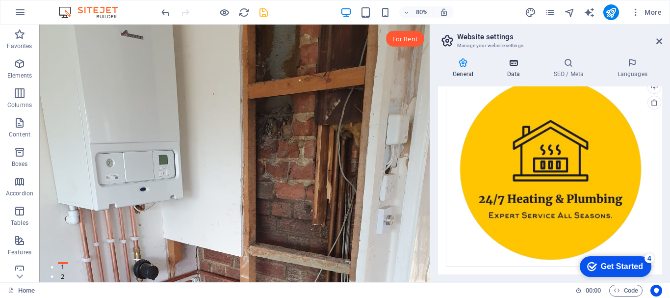
click at [517, 65] on icon at bounding box center [513, 63] width 43 height 10
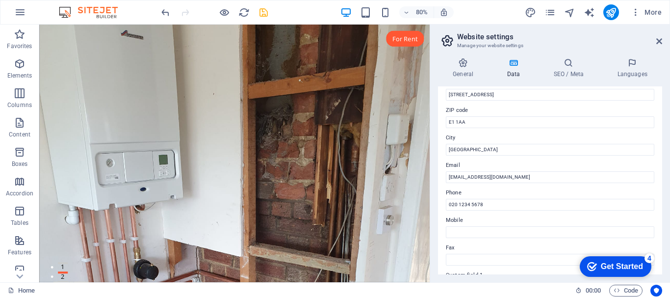
scroll to position [38, 0]
click at [580, 67] on icon at bounding box center [568, 63] width 60 height 10
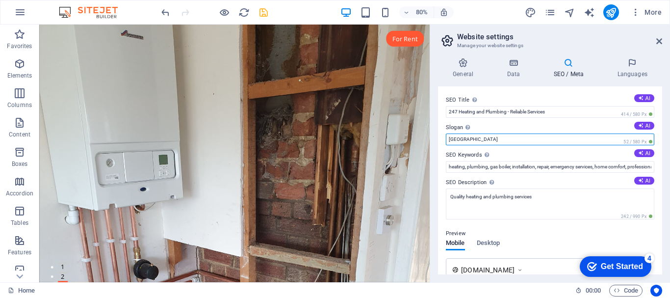
drag, startPoint x: 468, startPoint y: 141, endPoint x: 448, endPoint y: 146, distance: 21.1
click at [448, 146] on div "SEO Title The title of your website - make it something that stands out in sear…" at bounding box center [550, 180] width 224 height 188
type input "Expert Service All Seasons"
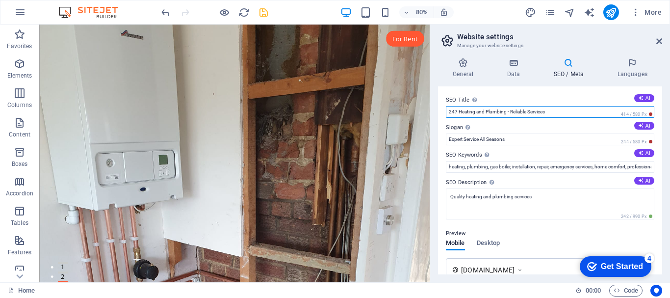
click at [529, 112] on input "247 Heating and Plumbing - Reliable Services" at bounding box center [550, 112] width 208 height 12
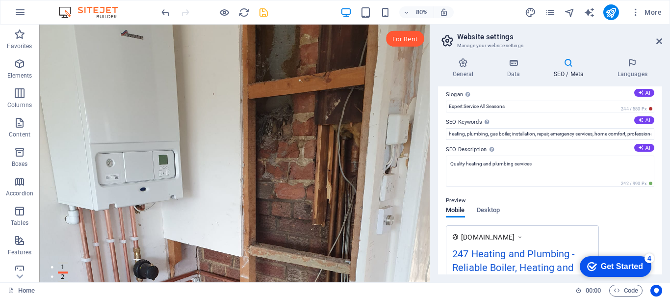
scroll to position [98, 0]
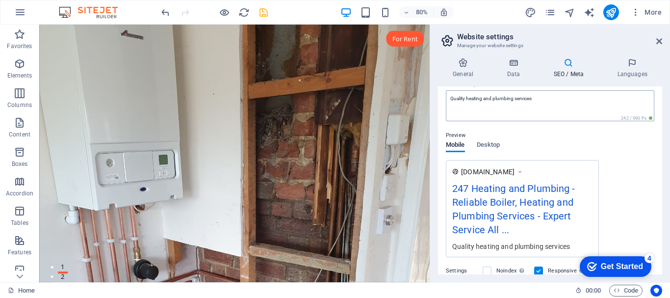
type input "247 Heating and Plumbing - Reliable Boiler, Heating and Plumbing Services"
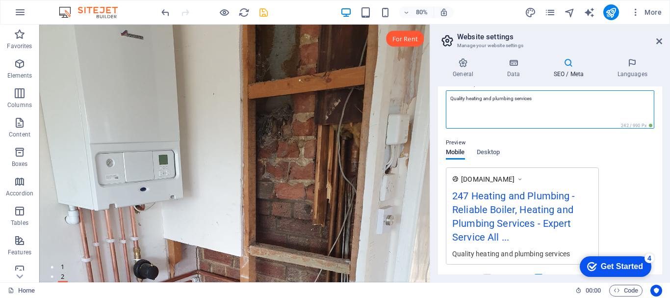
drag, startPoint x: 465, startPoint y: 98, endPoint x: 447, endPoint y: 104, distance: 19.2
click at [447, 103] on textarea "Quality heating and plumbing services" at bounding box center [550, 109] width 208 height 38
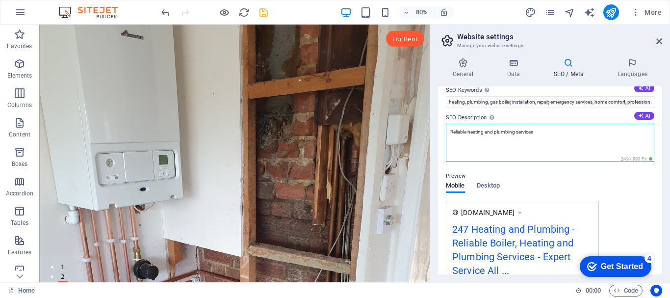
scroll to position [0, 0]
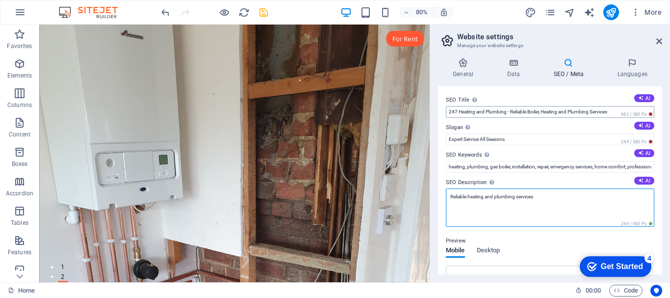
type textarea "Reliable heating and plumbing services"
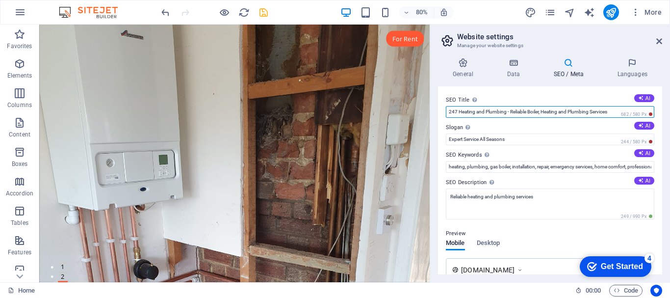
click at [454, 110] on input "247 Heating and Plumbing - Reliable Boiler, Heating and Plumbing Services" at bounding box center [550, 112] width 208 height 12
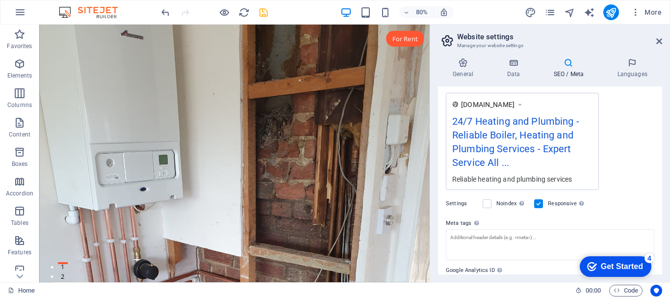
scroll to position [214, 0]
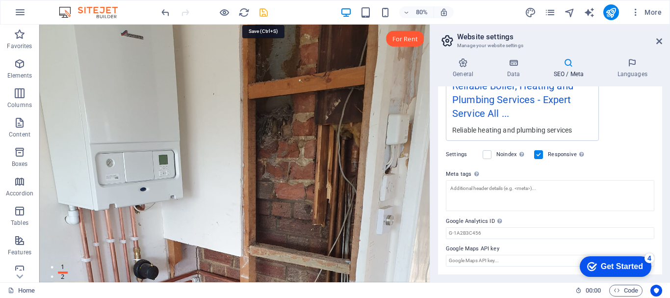
type input "24/7 Heating and Plumbing - Reliable Boiler, Heating and Plumbing Services"
click at [264, 14] on icon "save" at bounding box center [263, 12] width 11 height 11
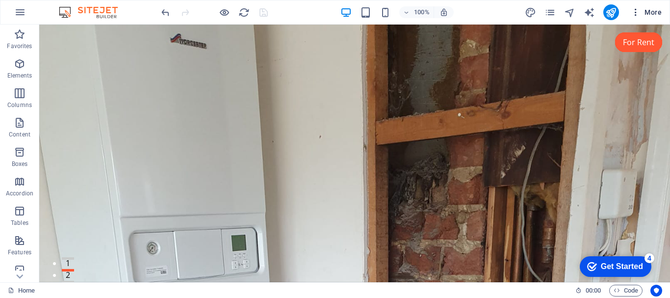
click at [646, 11] on span "More" at bounding box center [646, 12] width 31 height 10
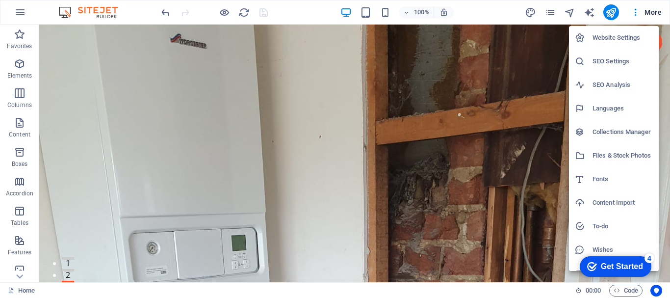
click at [616, 44] on li "Website Settings" at bounding box center [614, 38] width 90 height 24
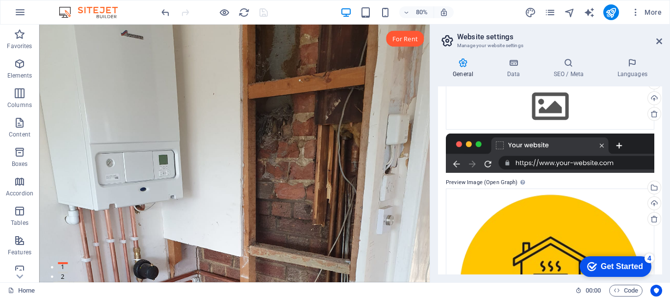
scroll to position [0, 0]
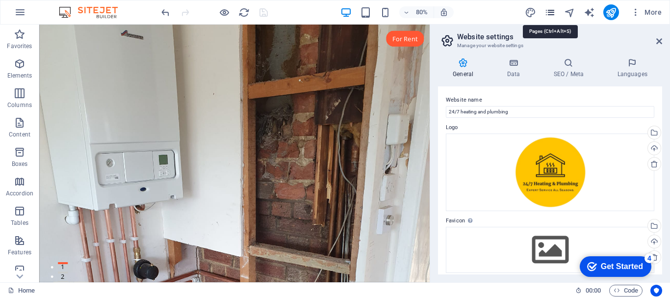
click at [551, 13] on icon "pages" at bounding box center [549, 12] width 11 height 11
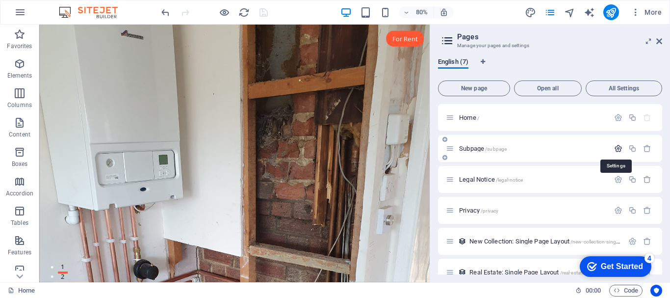
click at [617, 149] on icon "button" at bounding box center [618, 148] width 8 height 8
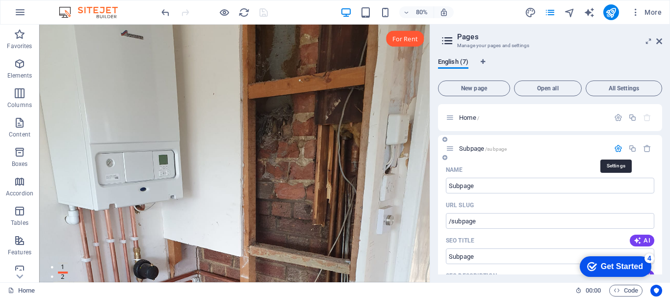
click at [615, 149] on icon "button" at bounding box center [618, 148] width 8 height 8
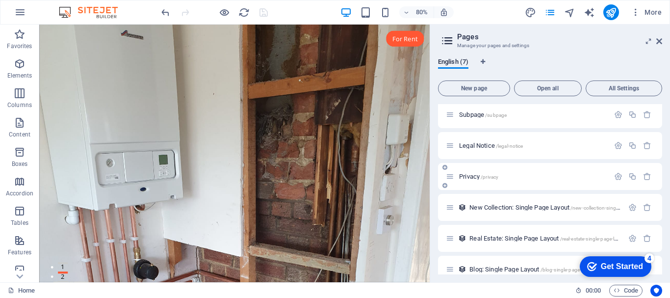
scroll to position [46, 0]
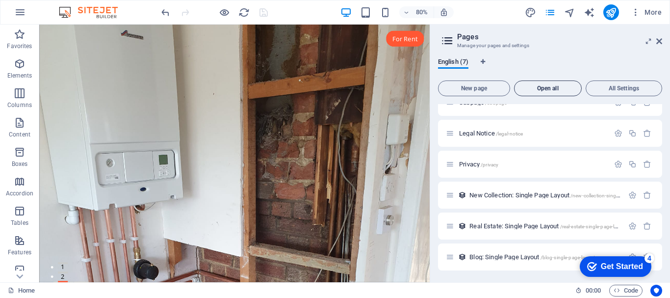
click at [562, 91] on span "Open all" at bounding box center [547, 88] width 59 height 6
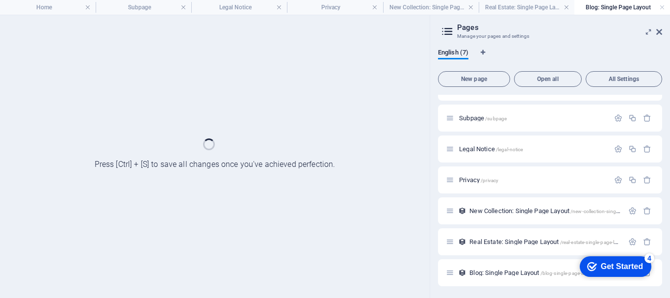
scroll to position [21, 0]
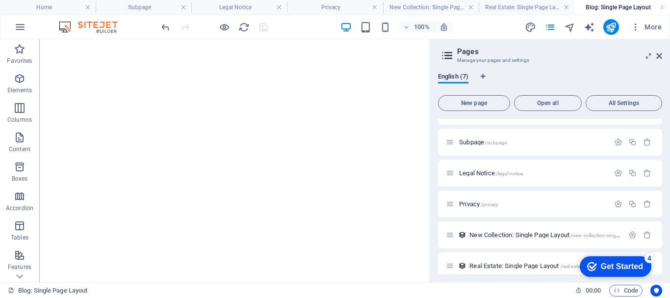
click at [566, 8] on link at bounding box center [566, 7] width 6 height 9
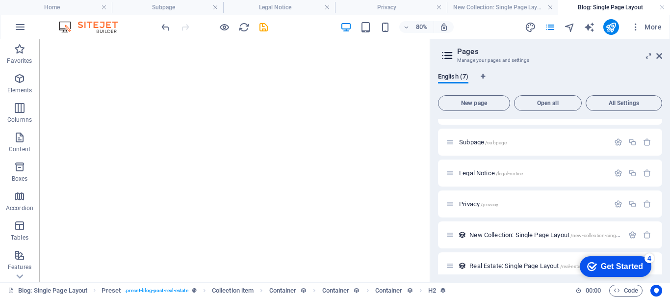
click at [663, 7] on link at bounding box center [662, 7] width 6 height 9
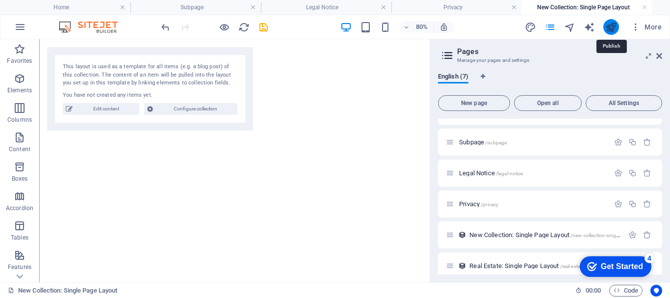
click at [610, 28] on icon "publish" at bounding box center [610, 27] width 11 height 11
